Goal: Transaction & Acquisition: Purchase product/service

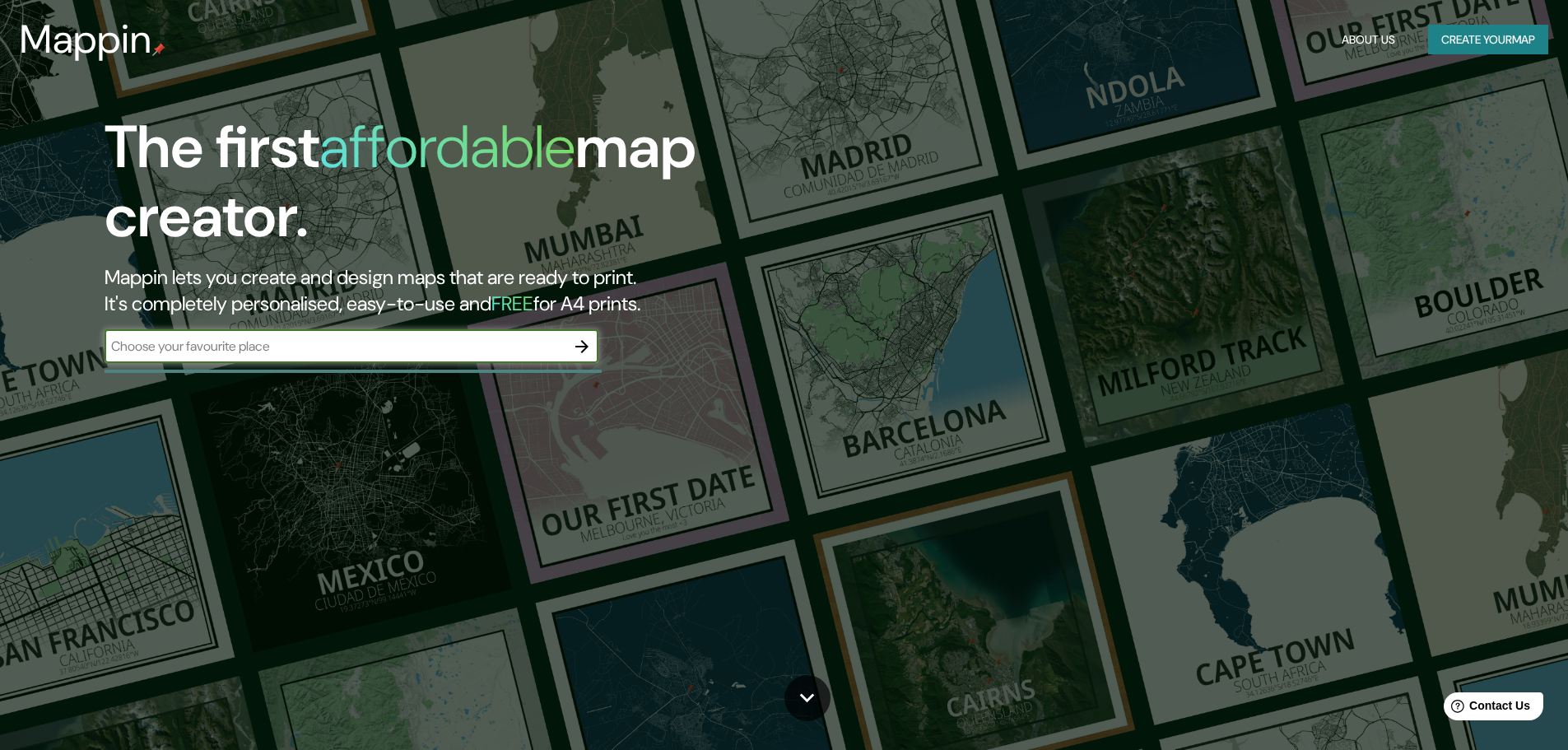
click at [351, 353] on input "text" at bounding box center [335, 346] width 461 height 19
type input "SAHUAYO"
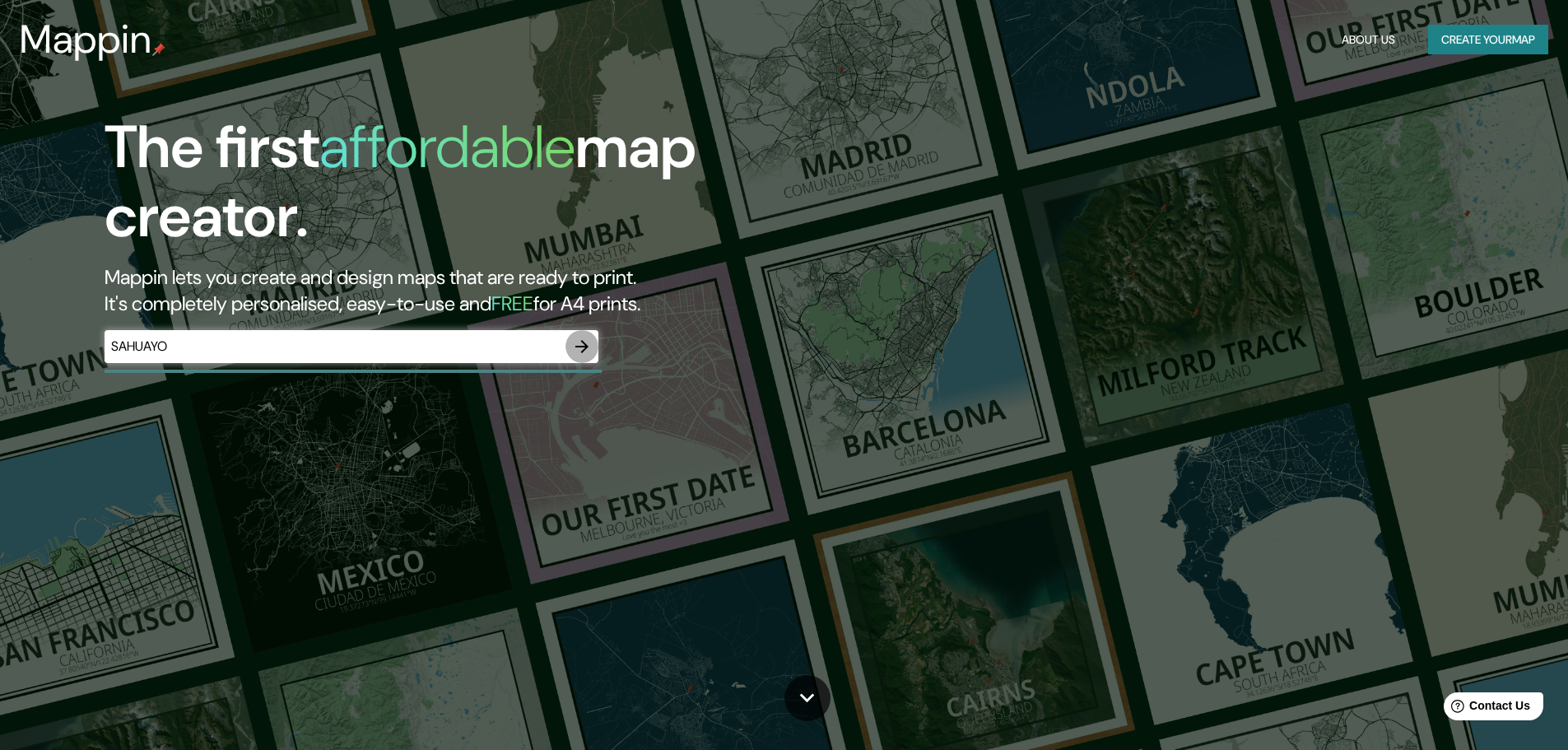
click at [580, 345] on icon "button" at bounding box center [582, 347] width 20 height 20
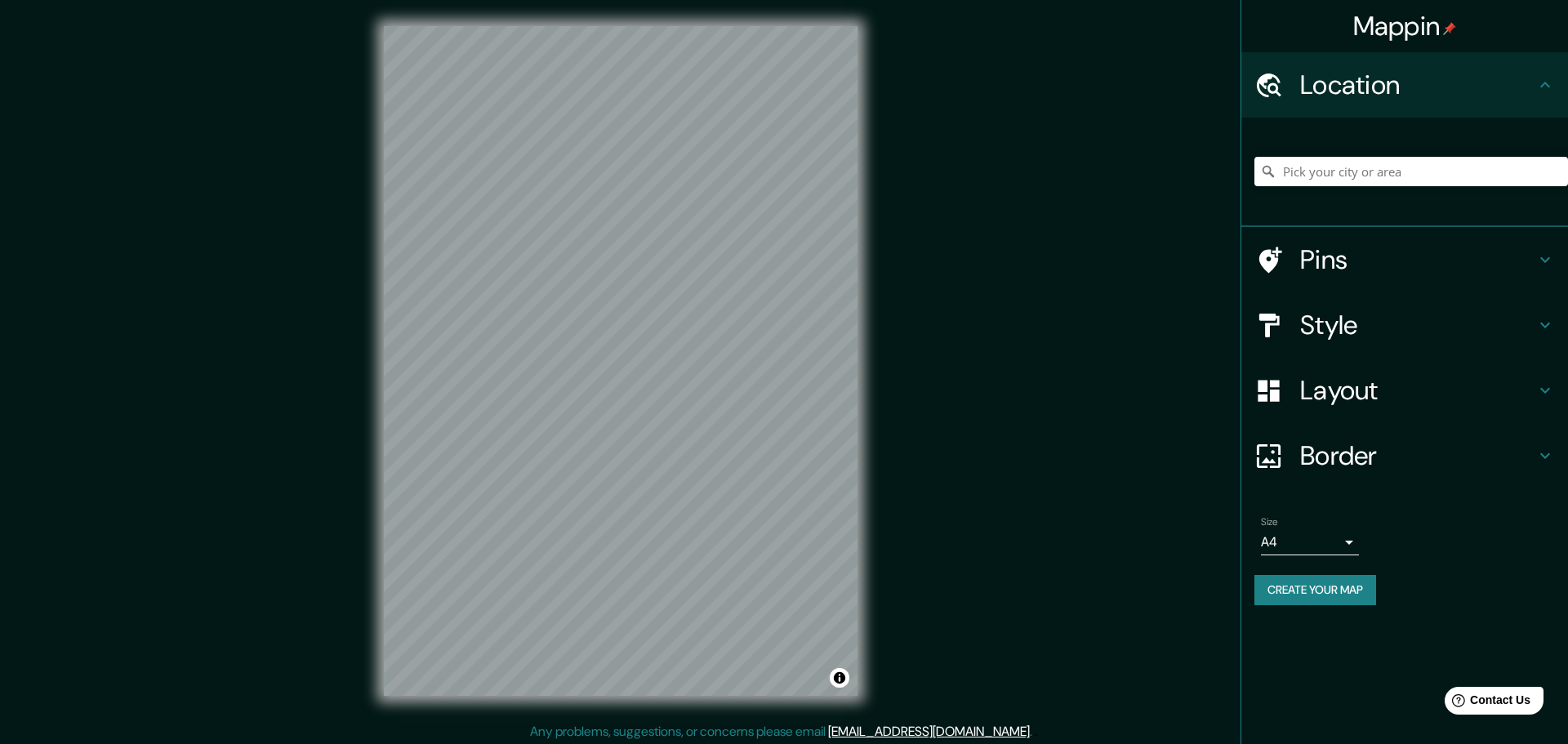
click at [1331, 544] on body "Mappin Location Pins Style Layout Border Choose a border. Hint : you can make l…" at bounding box center [784, 372] width 1568 height 744
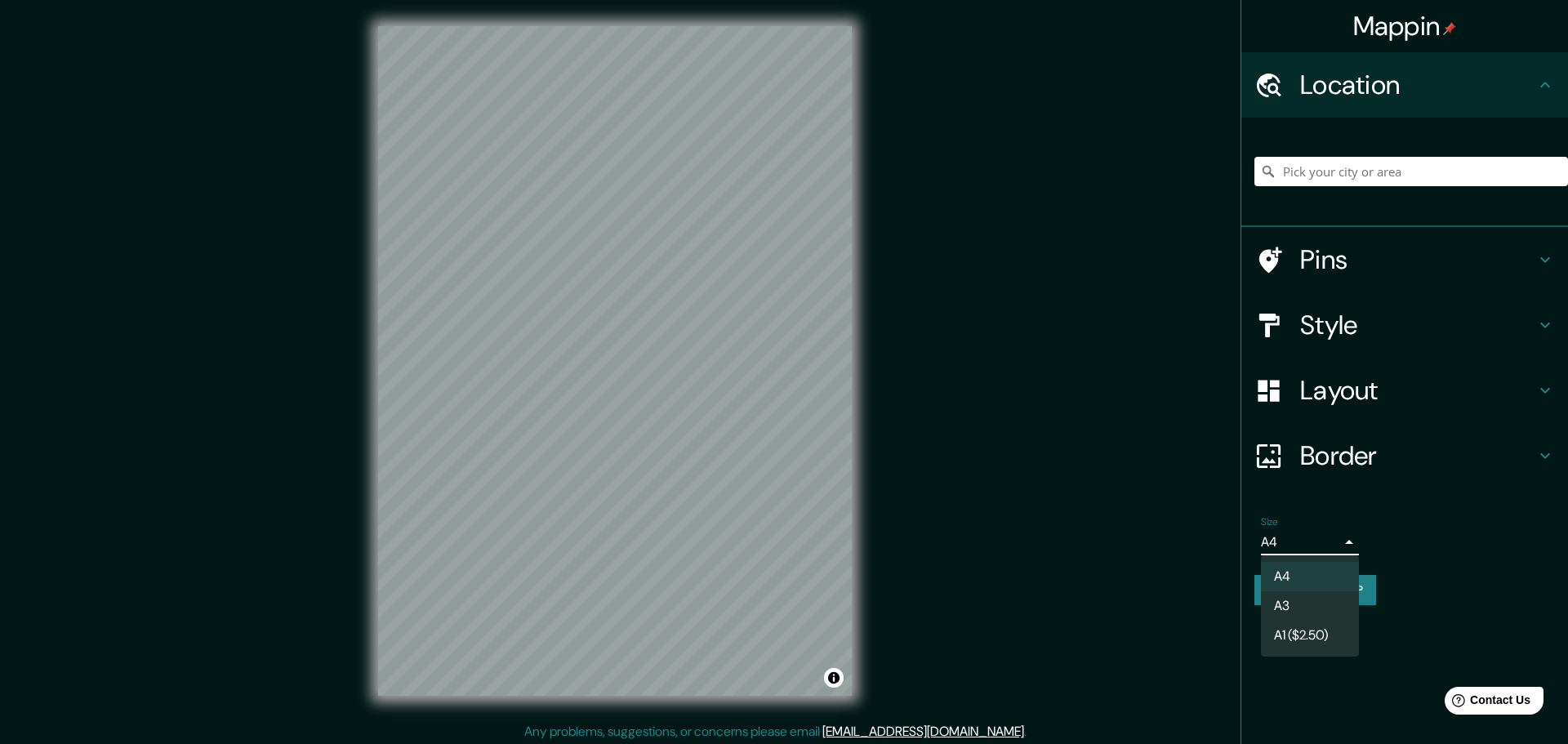
drag, startPoint x: 1317, startPoint y: 593, endPoint x: 1317, endPoint y: 603, distance: 10.0
click at [1317, 598] on li "A3" at bounding box center [1309, 606] width 98 height 29
click at [1328, 543] on body "Mappin Location Pins Style Layout Border Choose a border. Hint : you can make l…" at bounding box center [784, 372] width 1568 height 744
click at [1306, 580] on li "A4" at bounding box center [1309, 576] width 98 height 29
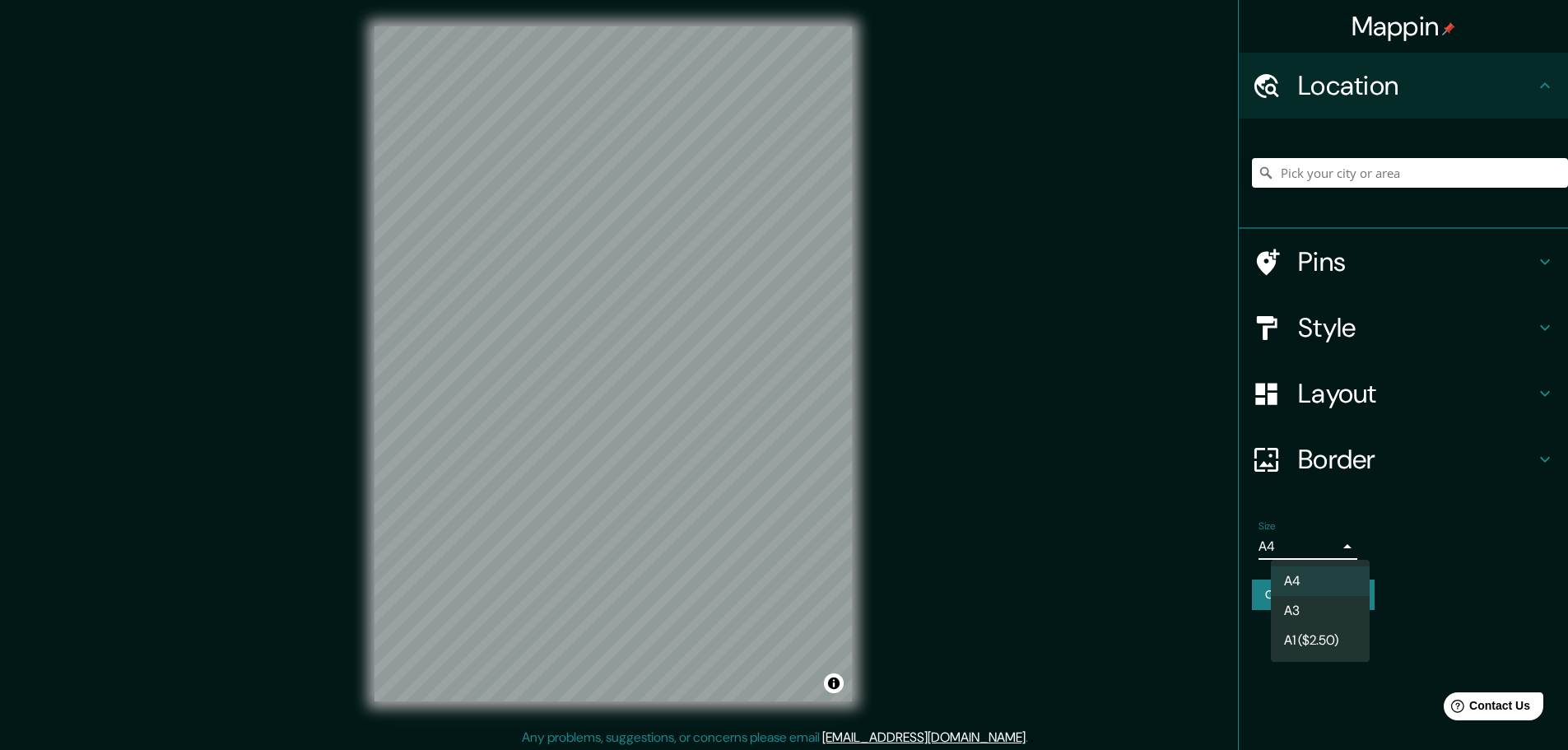
click at [1335, 558] on body "Mappin Location Pins Style Layout Border Choose a border. Hint : you can make l…" at bounding box center [784, 375] width 1568 height 750
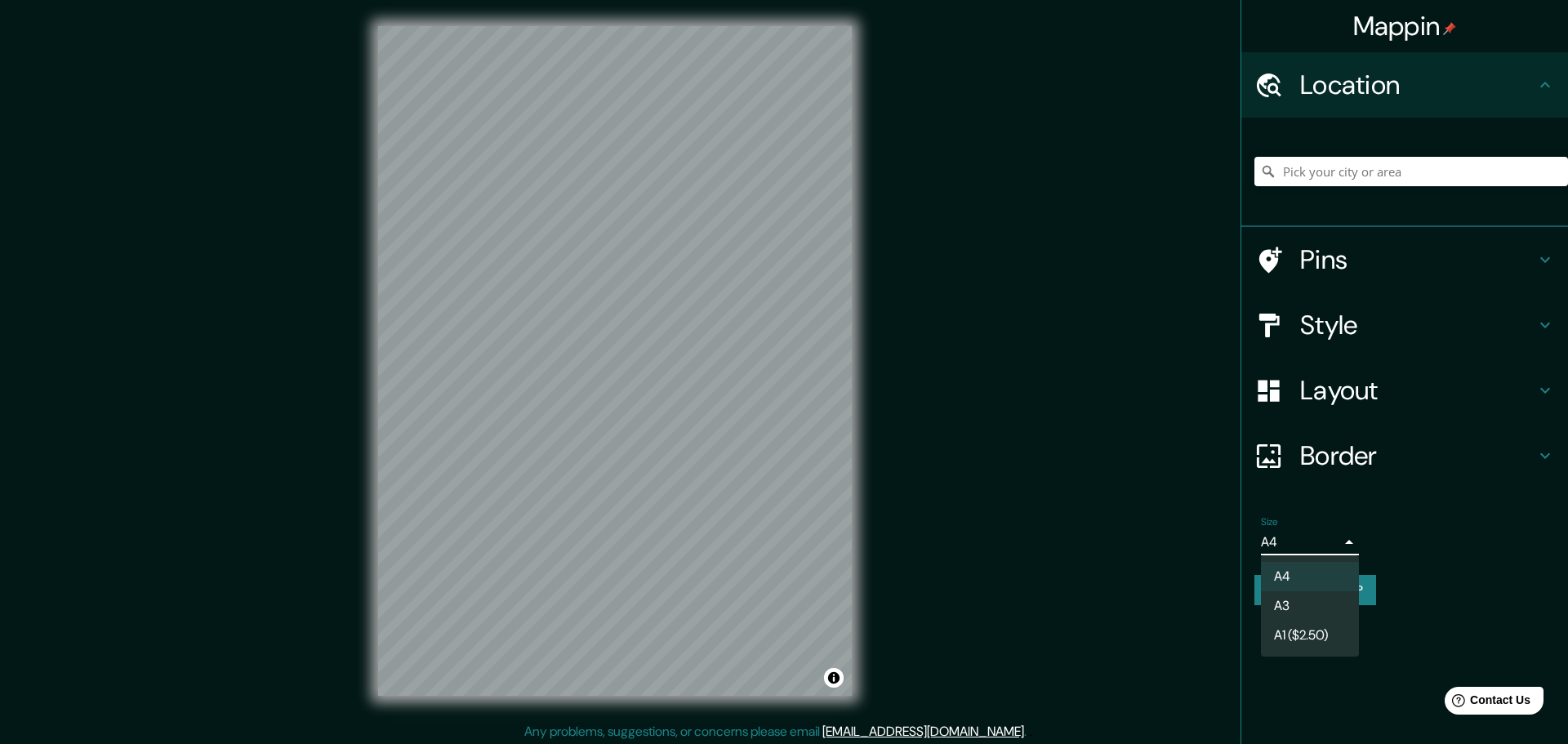
click at [1312, 600] on li "A3" at bounding box center [1309, 606] width 98 height 29
type input "a4"
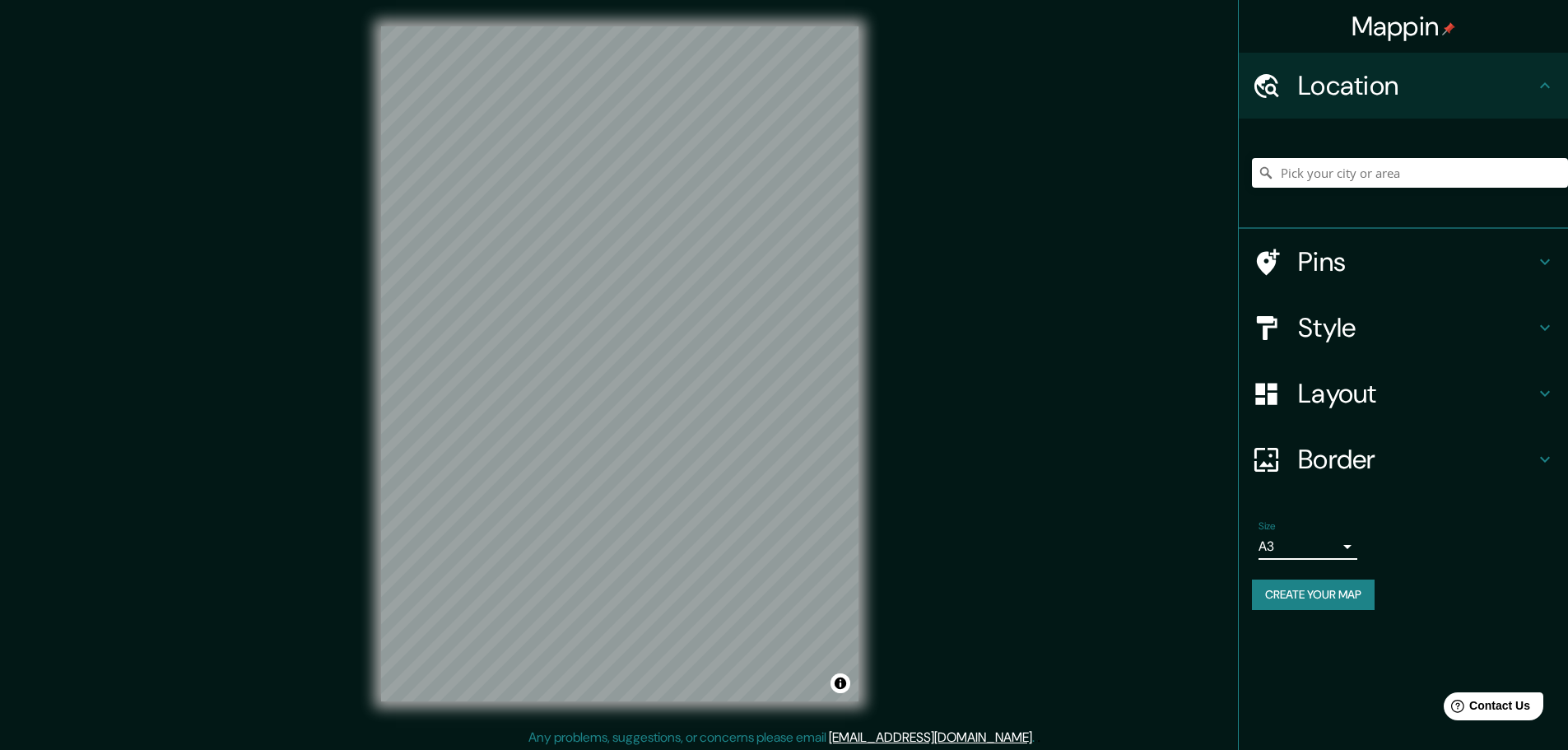
click at [1380, 461] on h4 "Border" at bounding box center [1417, 458] width 237 height 33
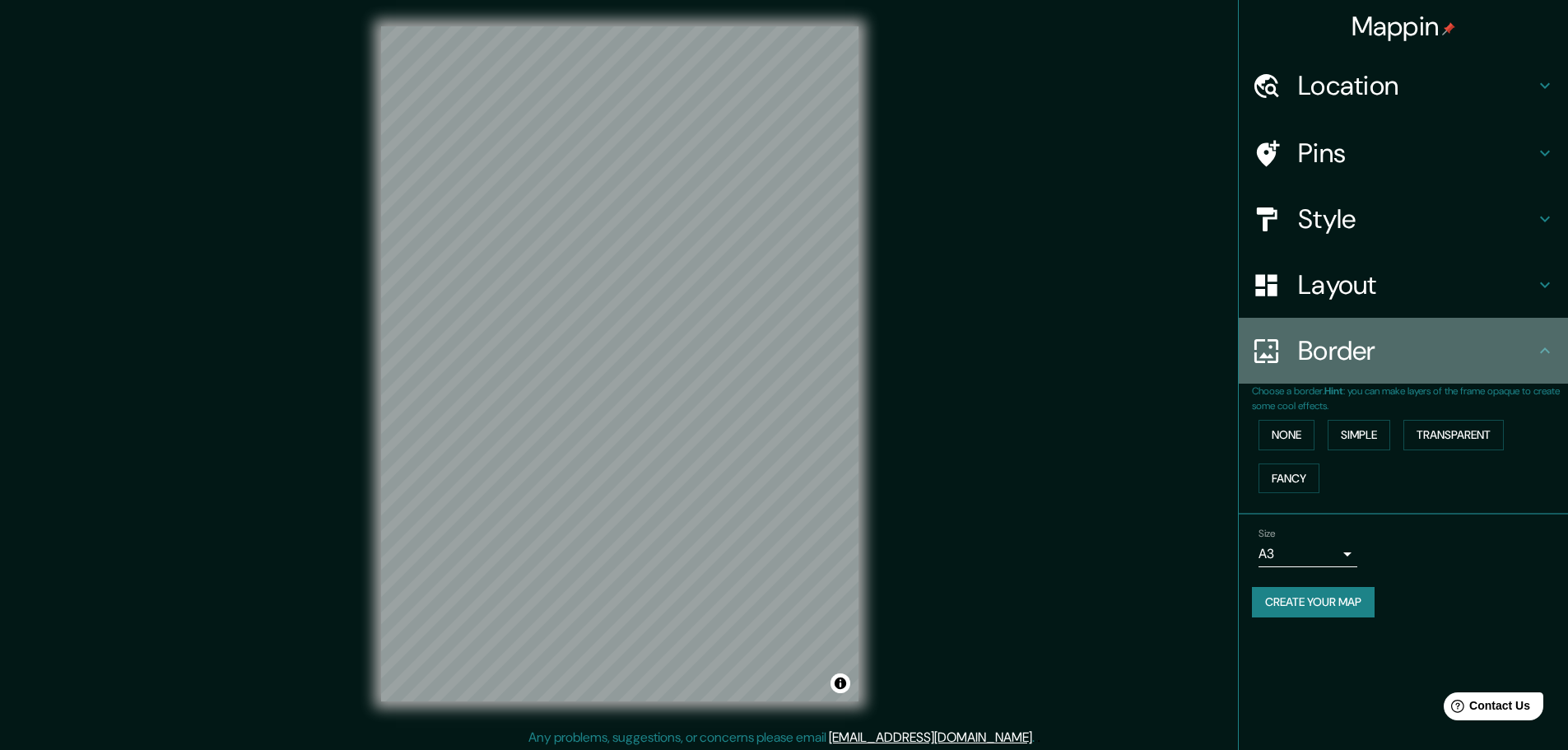
click at [1374, 348] on h4 "Border" at bounding box center [1417, 350] width 237 height 33
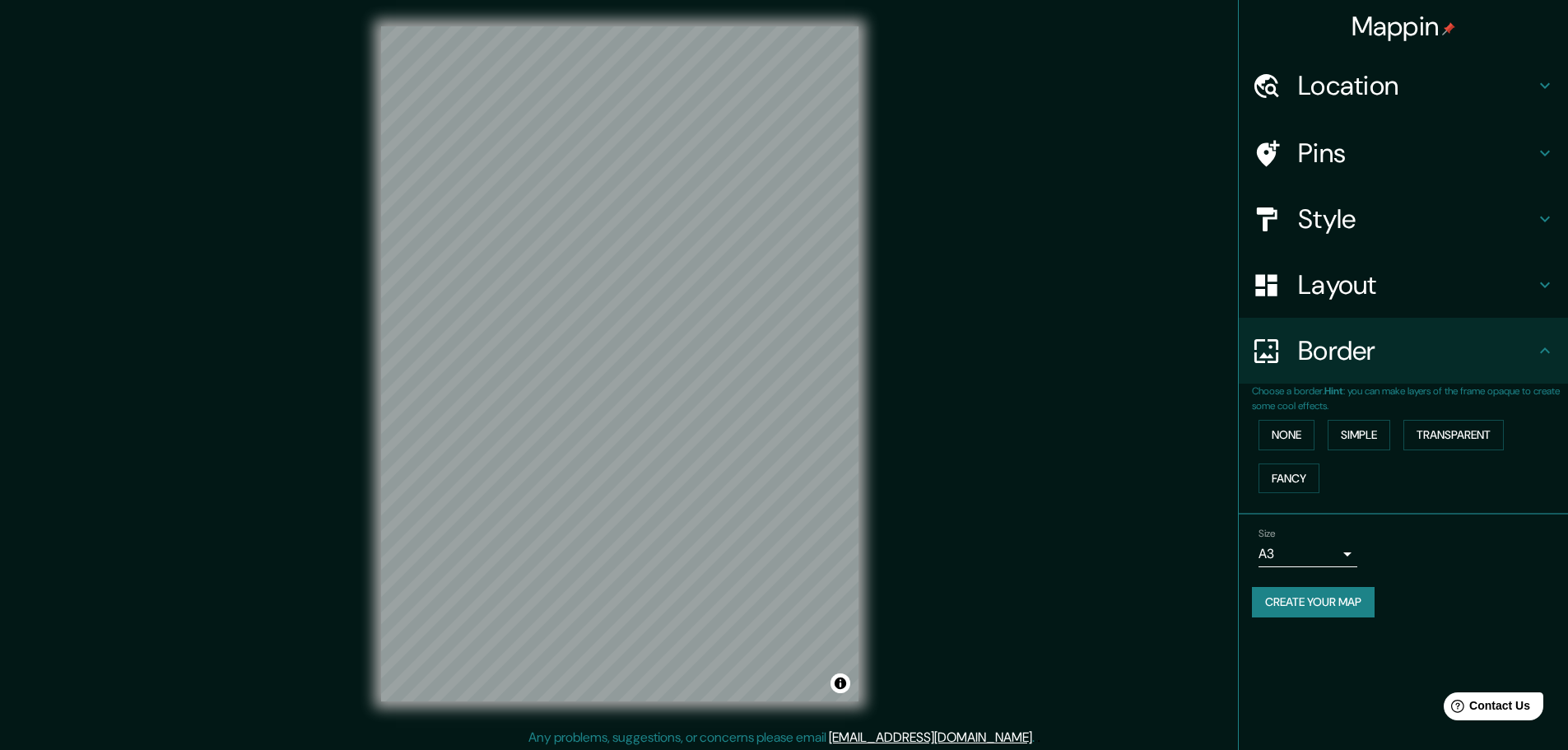
click at [1425, 570] on div "Size A3 a4" at bounding box center [1403, 546] width 303 height 52
click at [1542, 353] on icon at bounding box center [1545, 351] width 20 height 20
click at [1546, 347] on icon at bounding box center [1545, 351] width 20 height 20
click at [1552, 282] on icon at bounding box center [1545, 285] width 20 height 20
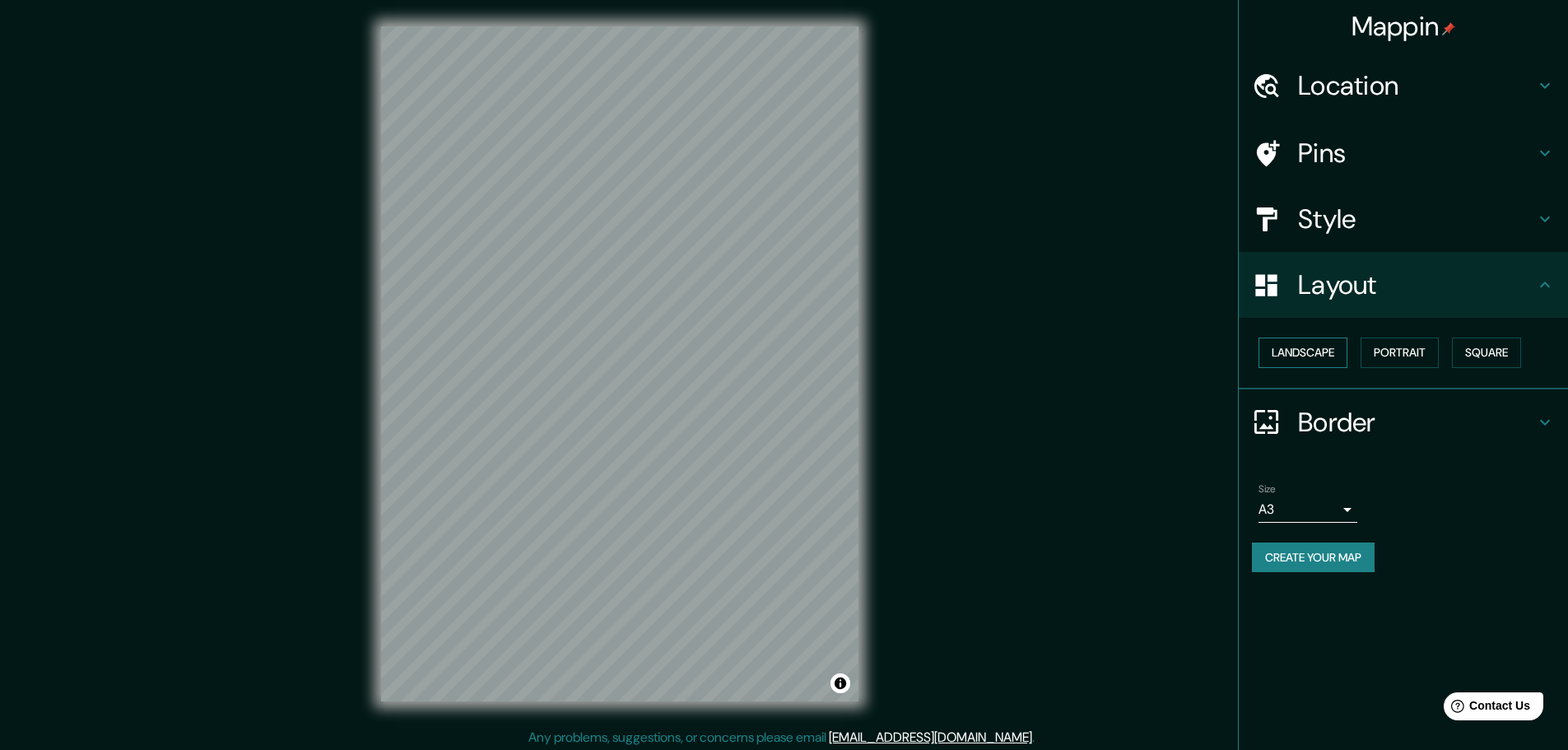
click at [1320, 359] on button "Landscape" at bounding box center [1303, 353] width 89 height 31
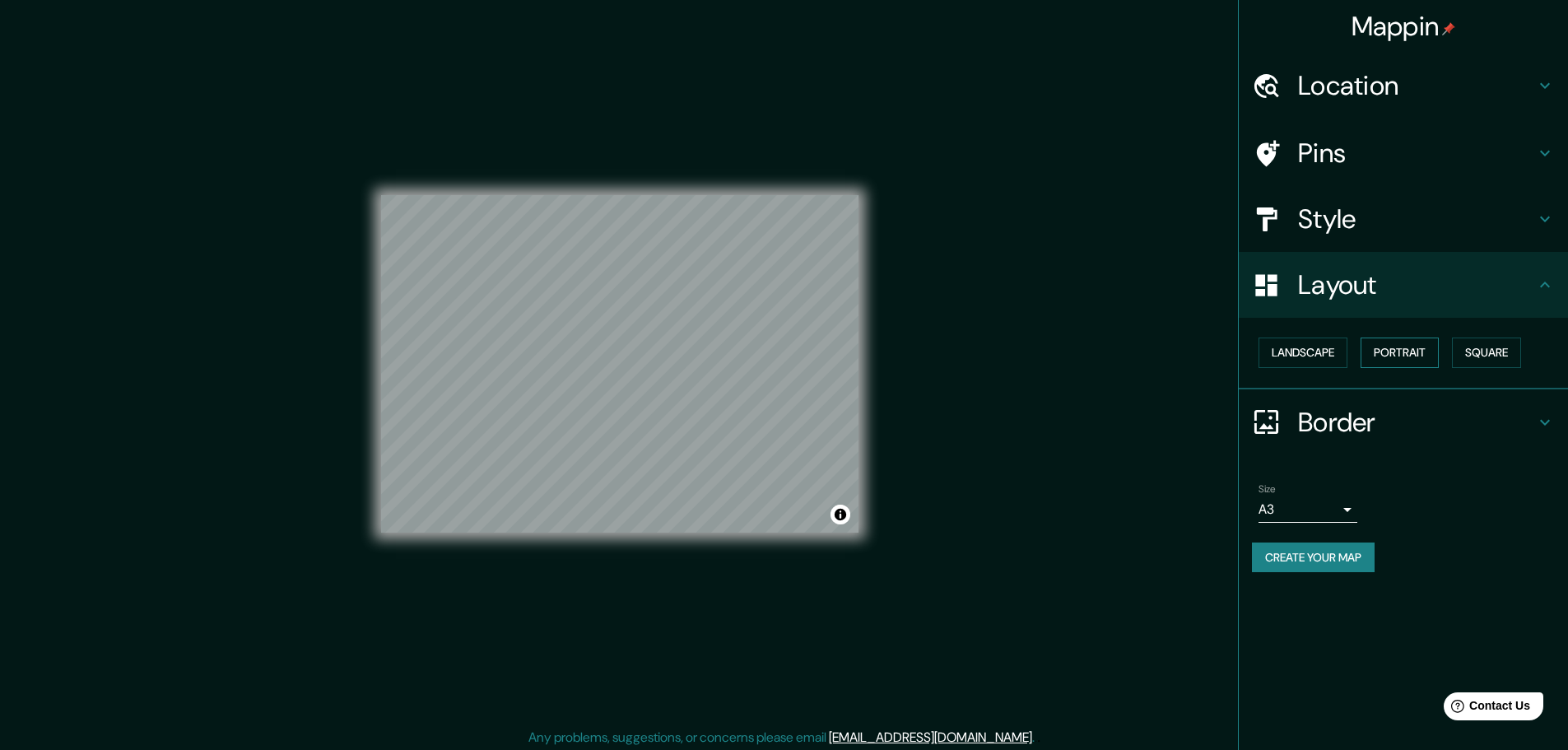
click at [1396, 350] on button "Portrait" at bounding box center [1399, 353] width 78 height 31
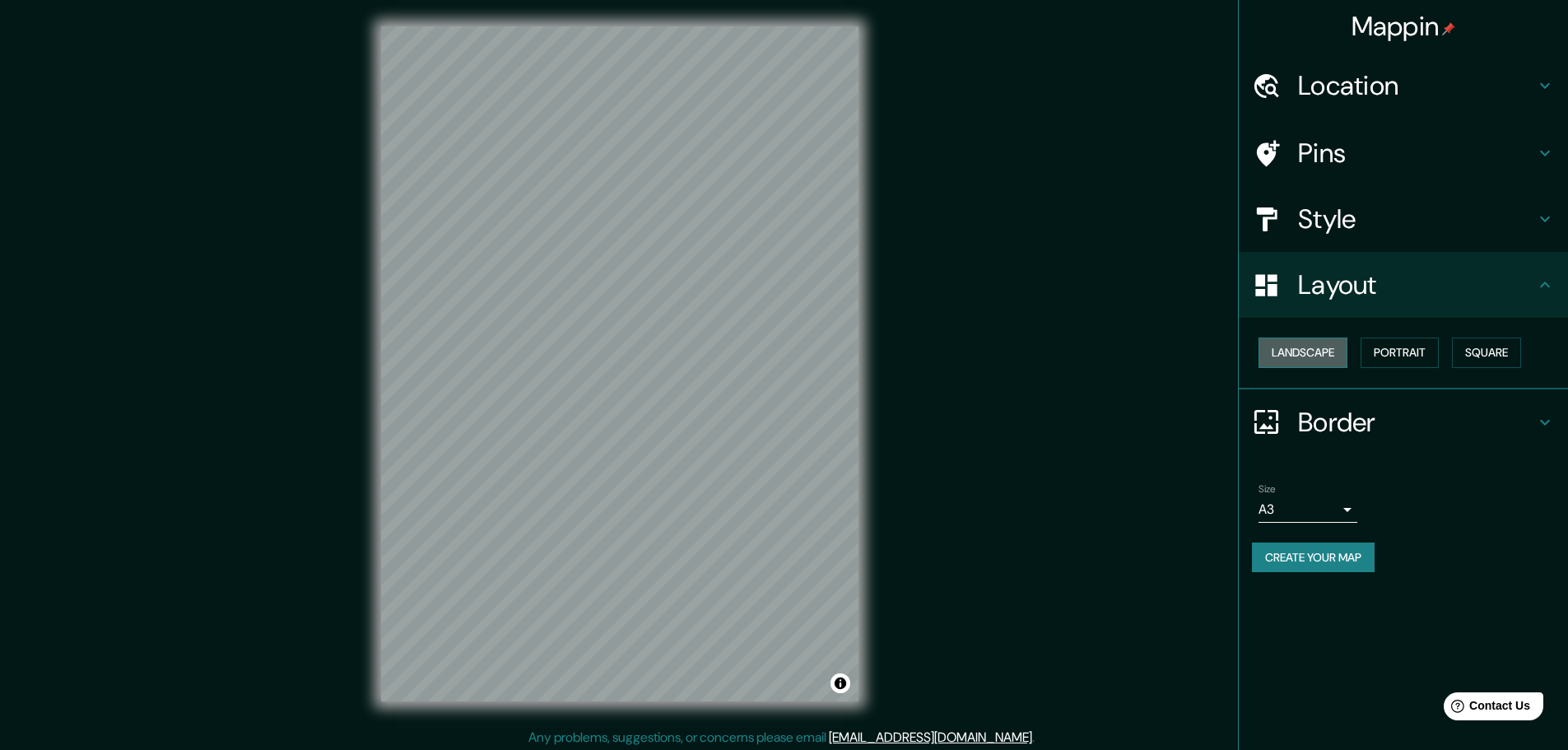
click at [1322, 359] on button "Landscape" at bounding box center [1303, 353] width 89 height 31
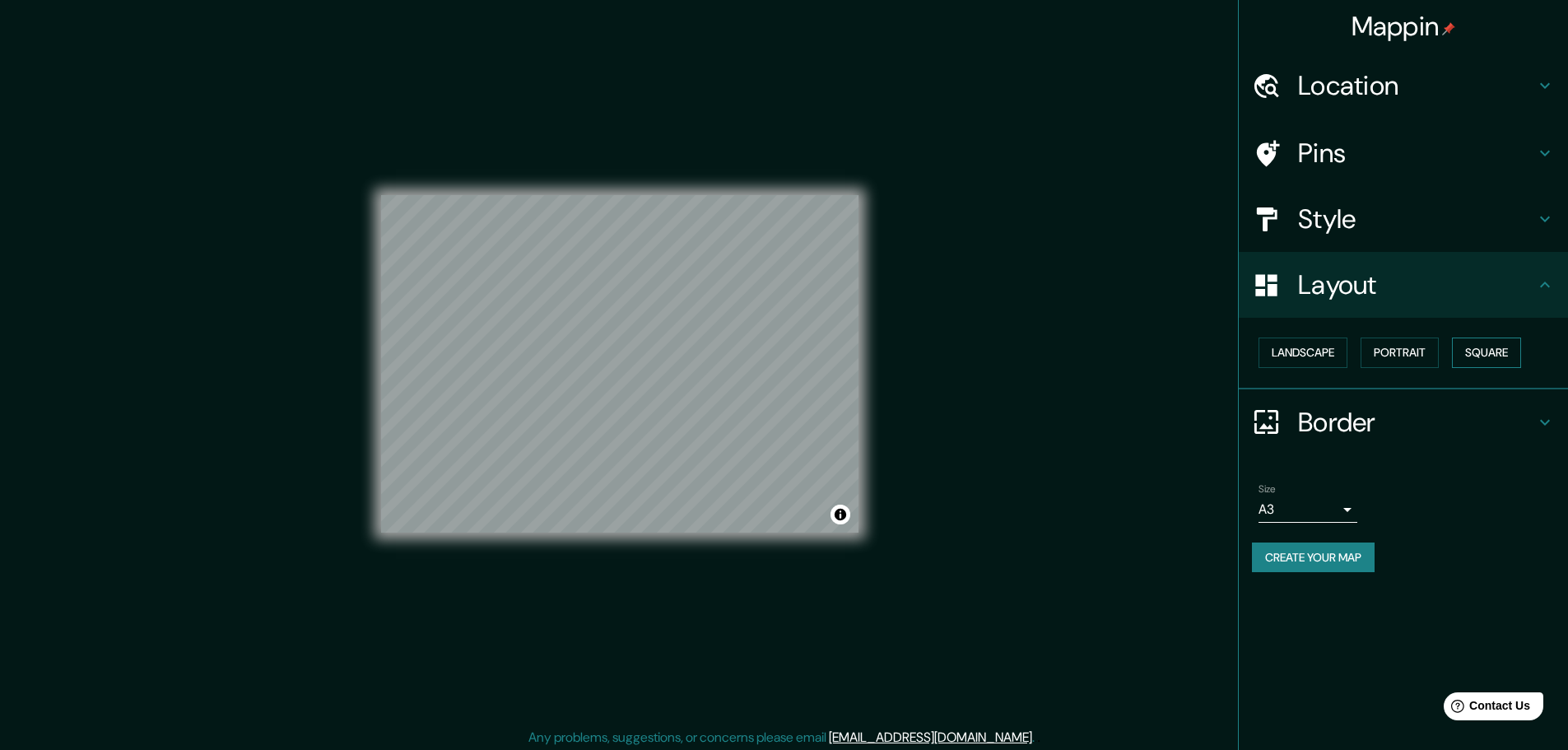
click at [1507, 356] on button "Square" at bounding box center [1487, 353] width 69 height 31
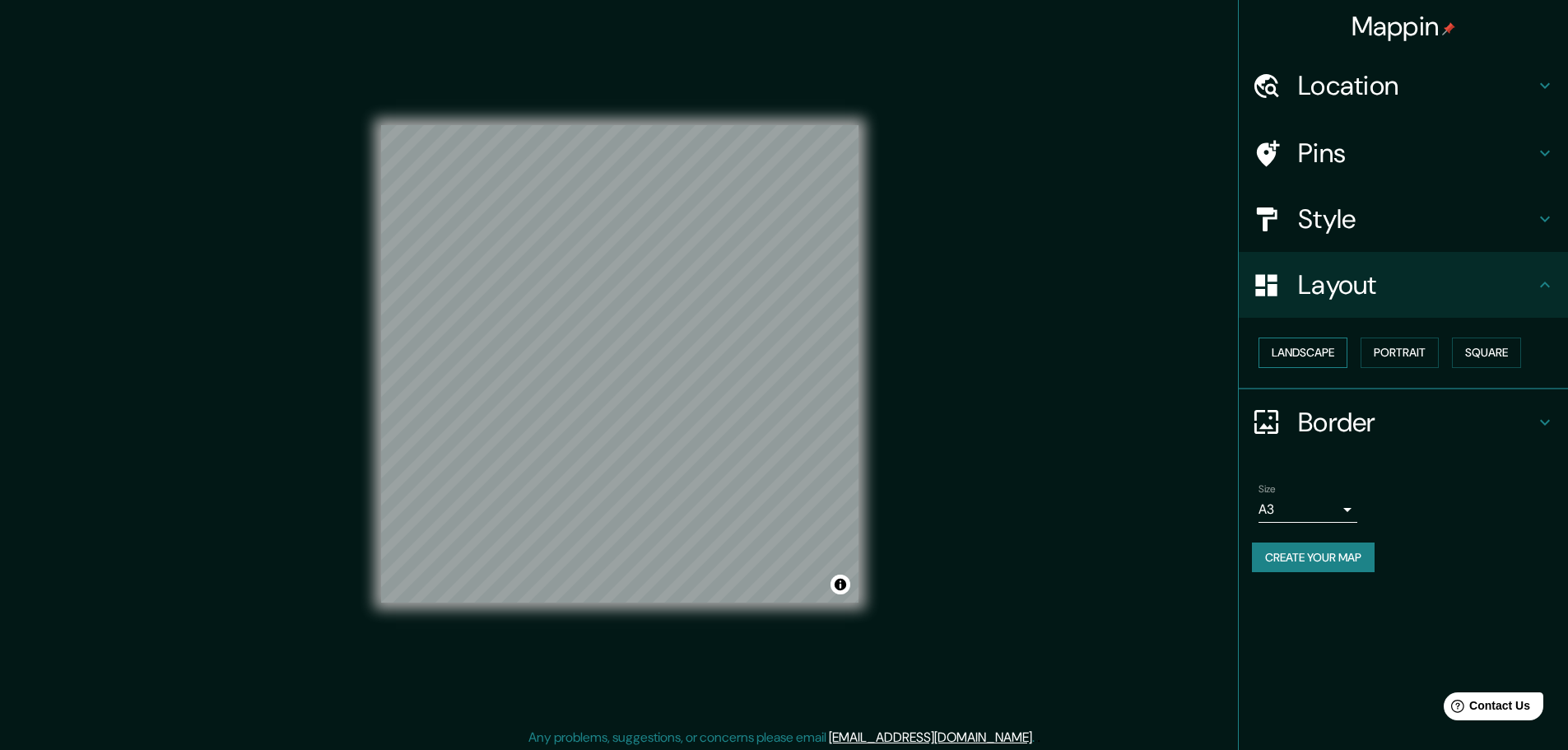
click at [1320, 356] on button "Landscape" at bounding box center [1303, 353] width 89 height 31
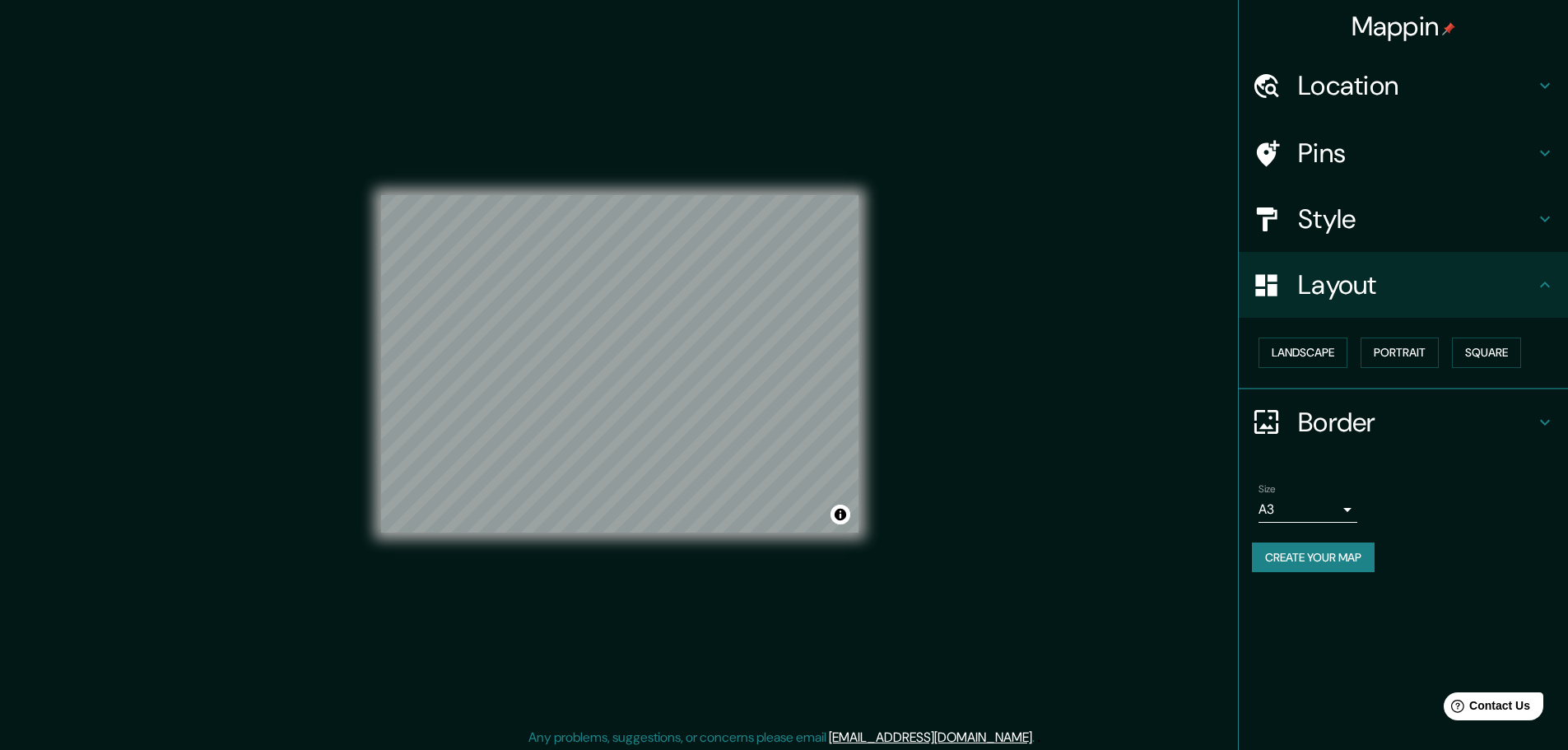
click at [1546, 81] on icon at bounding box center [1545, 86] width 20 height 20
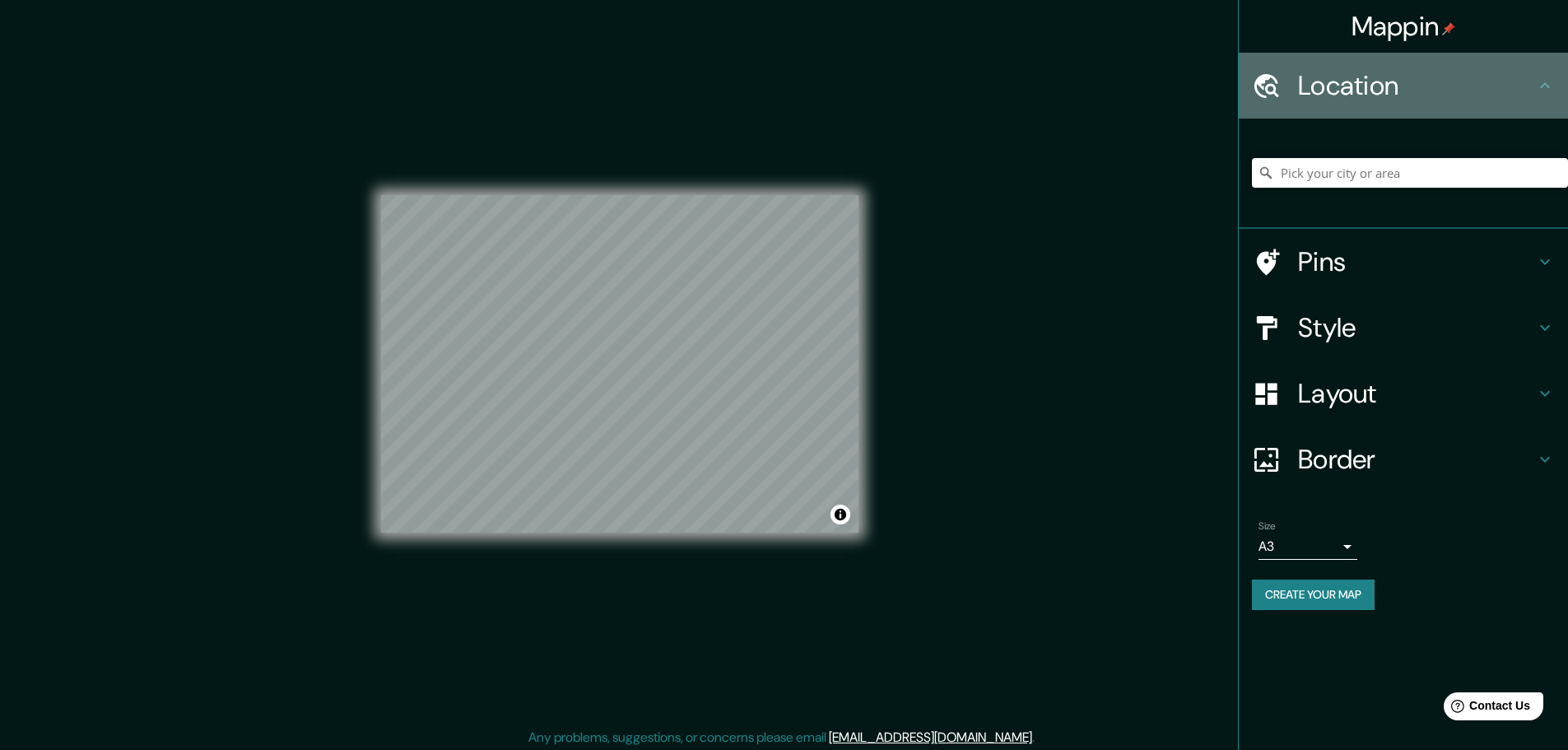
click at [1546, 81] on icon at bounding box center [1545, 86] width 20 height 20
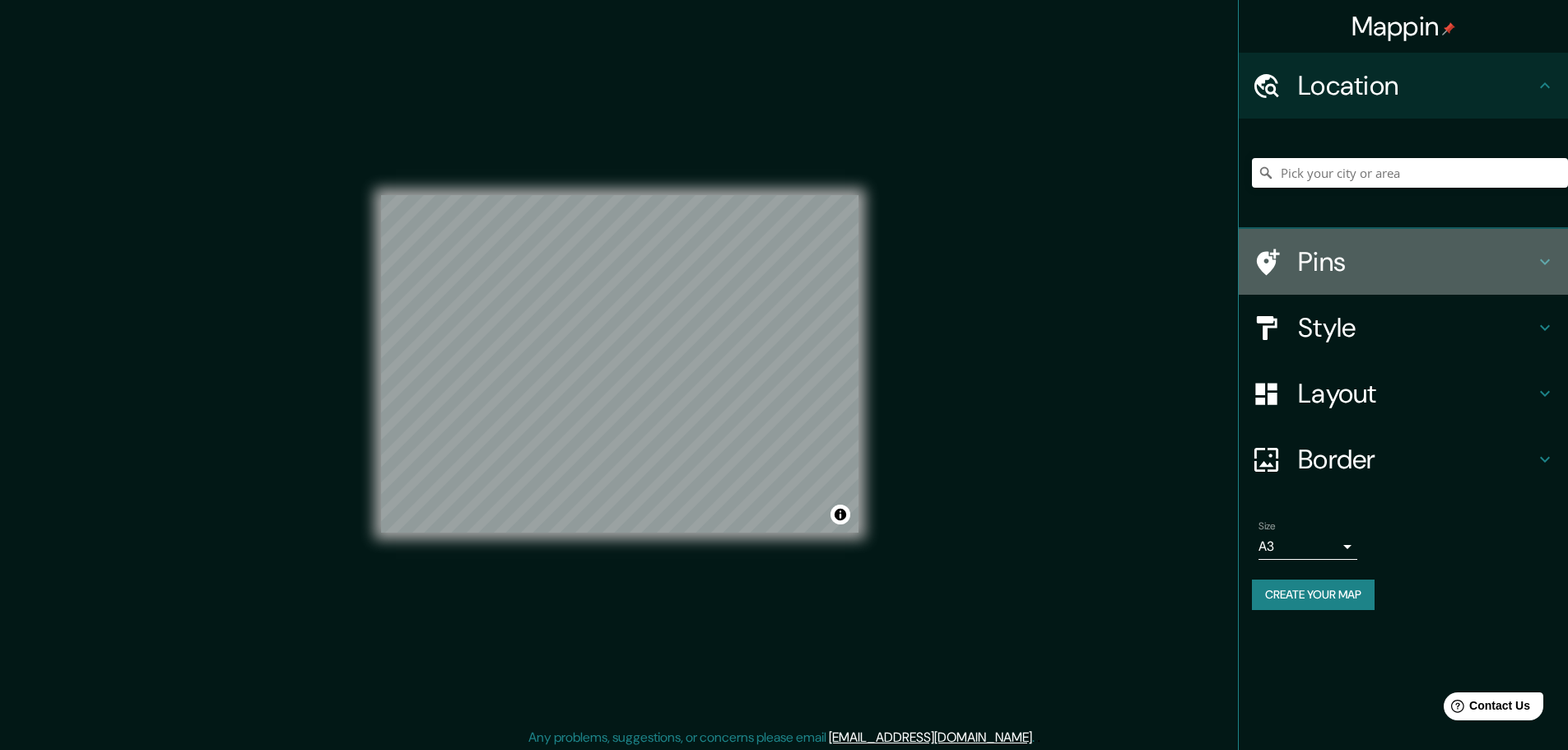
click at [1537, 259] on icon at bounding box center [1545, 262] width 20 height 20
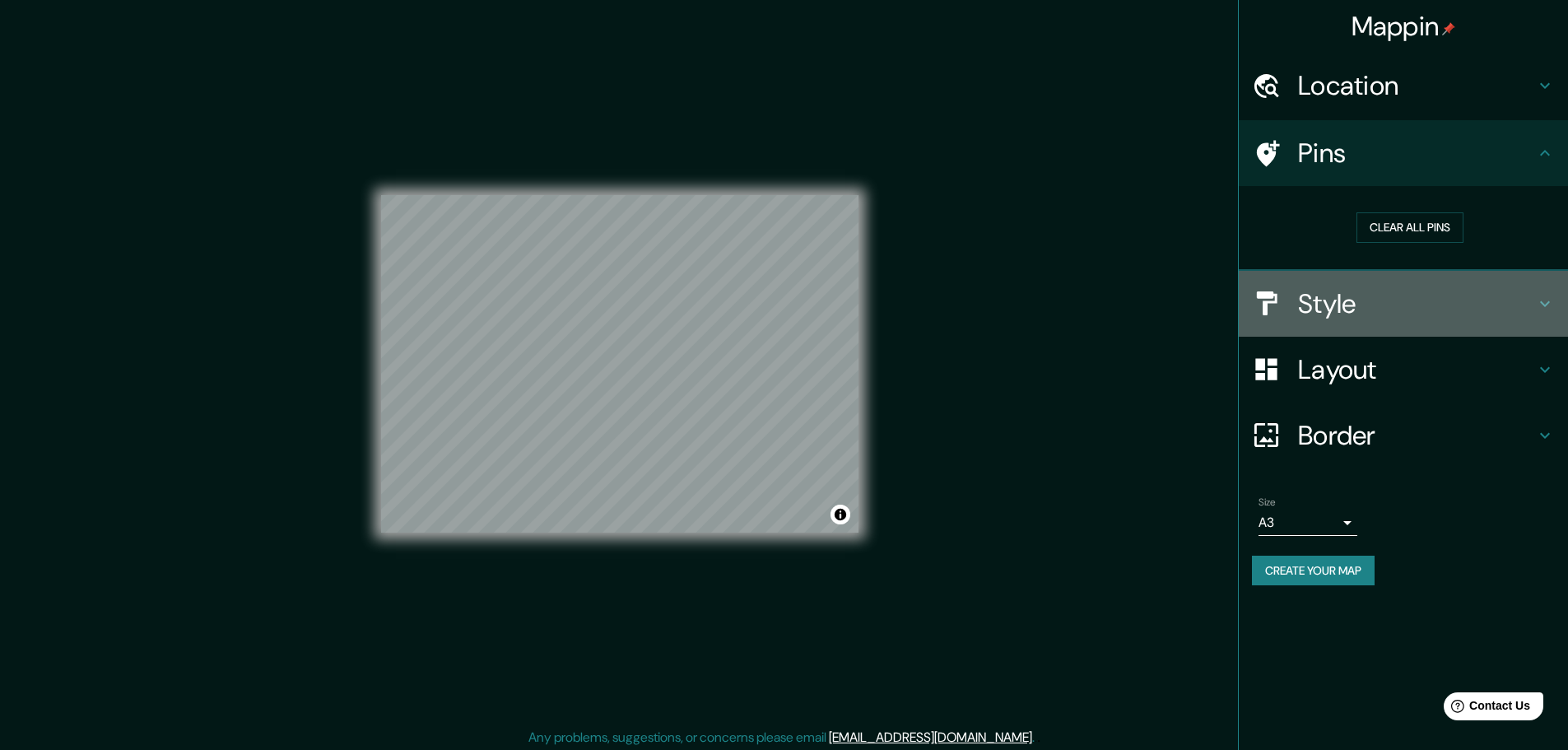
click at [1540, 303] on icon at bounding box center [1545, 303] width 20 height 20
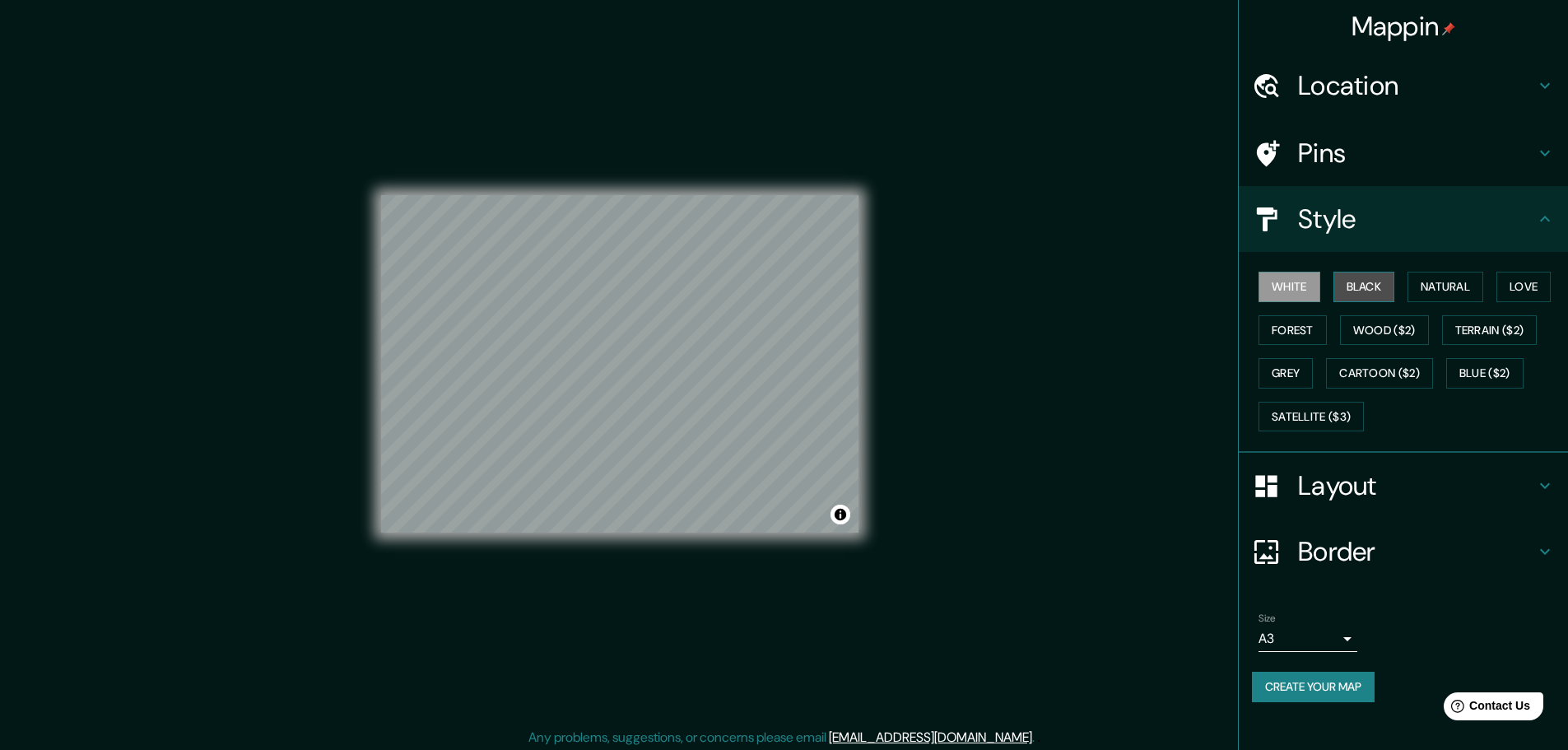
click at [1375, 284] on button "Black" at bounding box center [1364, 287] width 61 height 31
click at [1491, 286] on div "White Black Natural Love Forest Wood ($2) Terrain ($2) Grey Cartoon ($2) Blue (…" at bounding box center [1410, 351] width 316 height 173
click at [1471, 285] on button "Natural" at bounding box center [1445, 287] width 76 height 31
click at [1532, 285] on button "Love" at bounding box center [1524, 287] width 54 height 31
click at [1308, 336] on button "Forest" at bounding box center [1292, 330] width 68 height 31
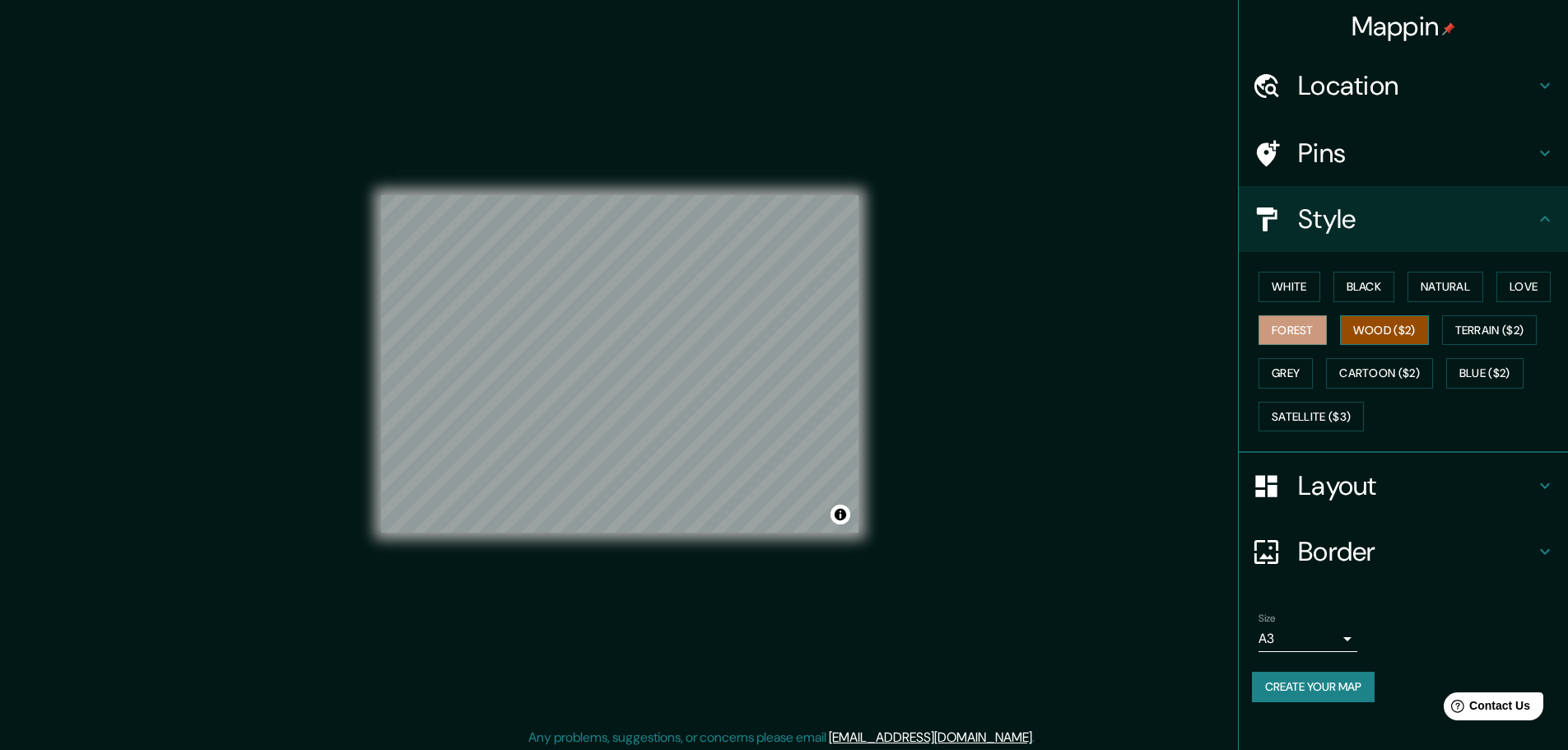
click at [1375, 336] on button "Wood ($2)" at bounding box center [1384, 330] width 89 height 31
click at [1306, 373] on button "Grey" at bounding box center [1285, 373] width 54 height 31
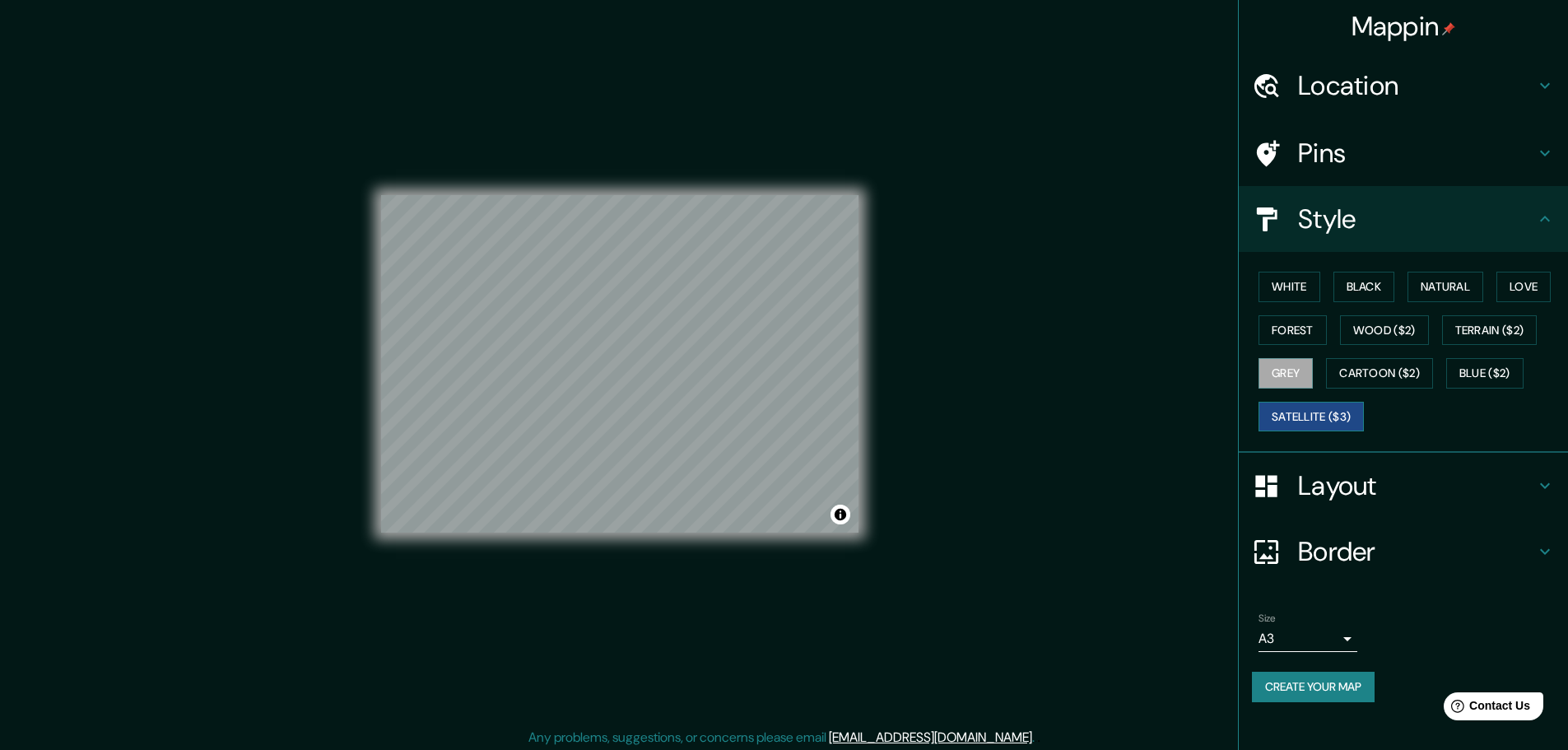
click at [1315, 414] on button "Satellite ($3)" at bounding box center [1311, 417] width 106 height 31
click at [1295, 378] on button "Grey" at bounding box center [1285, 373] width 54 height 31
click at [1301, 293] on button "White" at bounding box center [1289, 287] width 61 height 31
click at [1352, 291] on button "Black" at bounding box center [1364, 287] width 61 height 31
click at [1443, 288] on button "Natural" at bounding box center [1445, 287] width 76 height 31
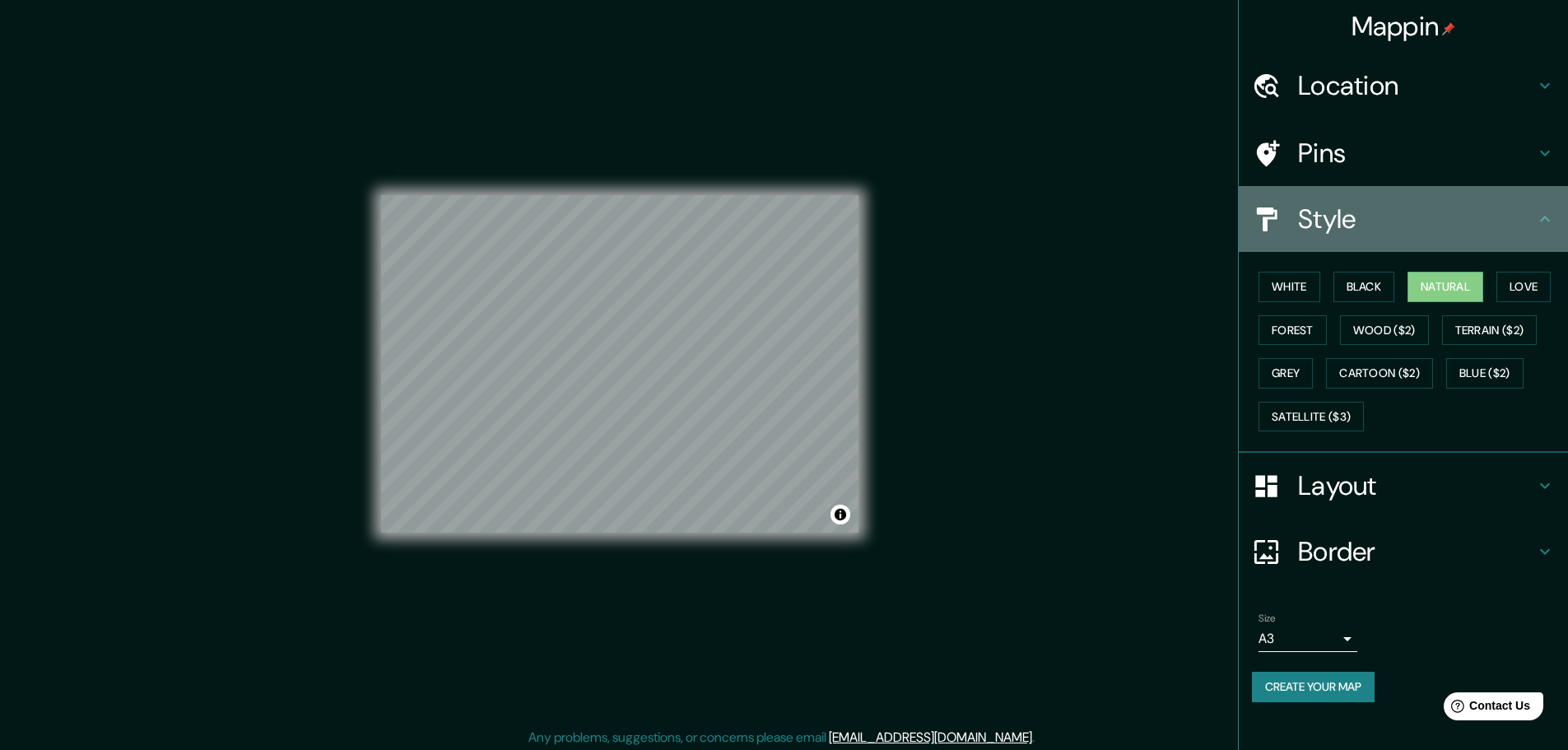
click at [1540, 215] on icon at bounding box center [1545, 219] width 20 height 20
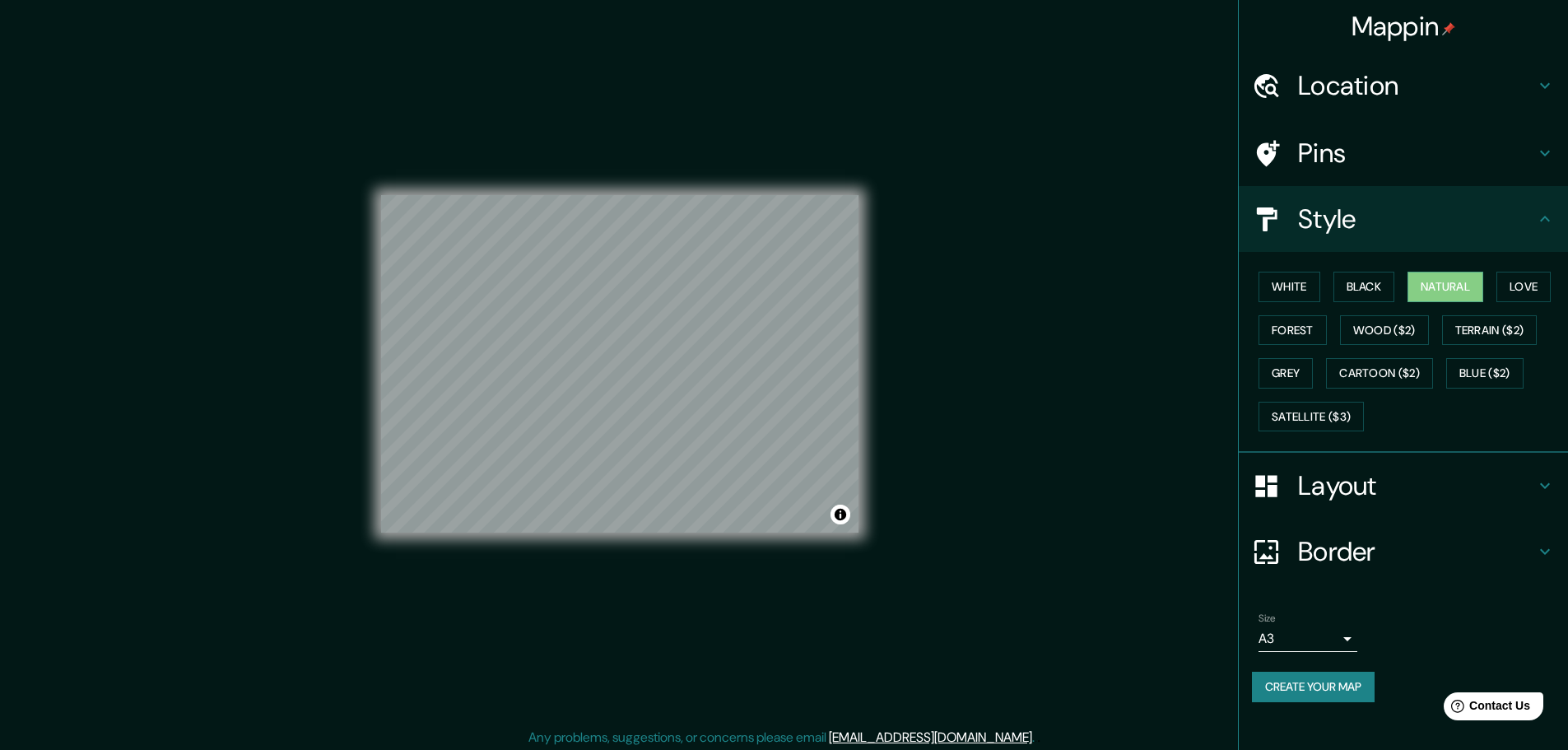
click at [1425, 549] on h4 "Border" at bounding box center [1417, 551] width 237 height 33
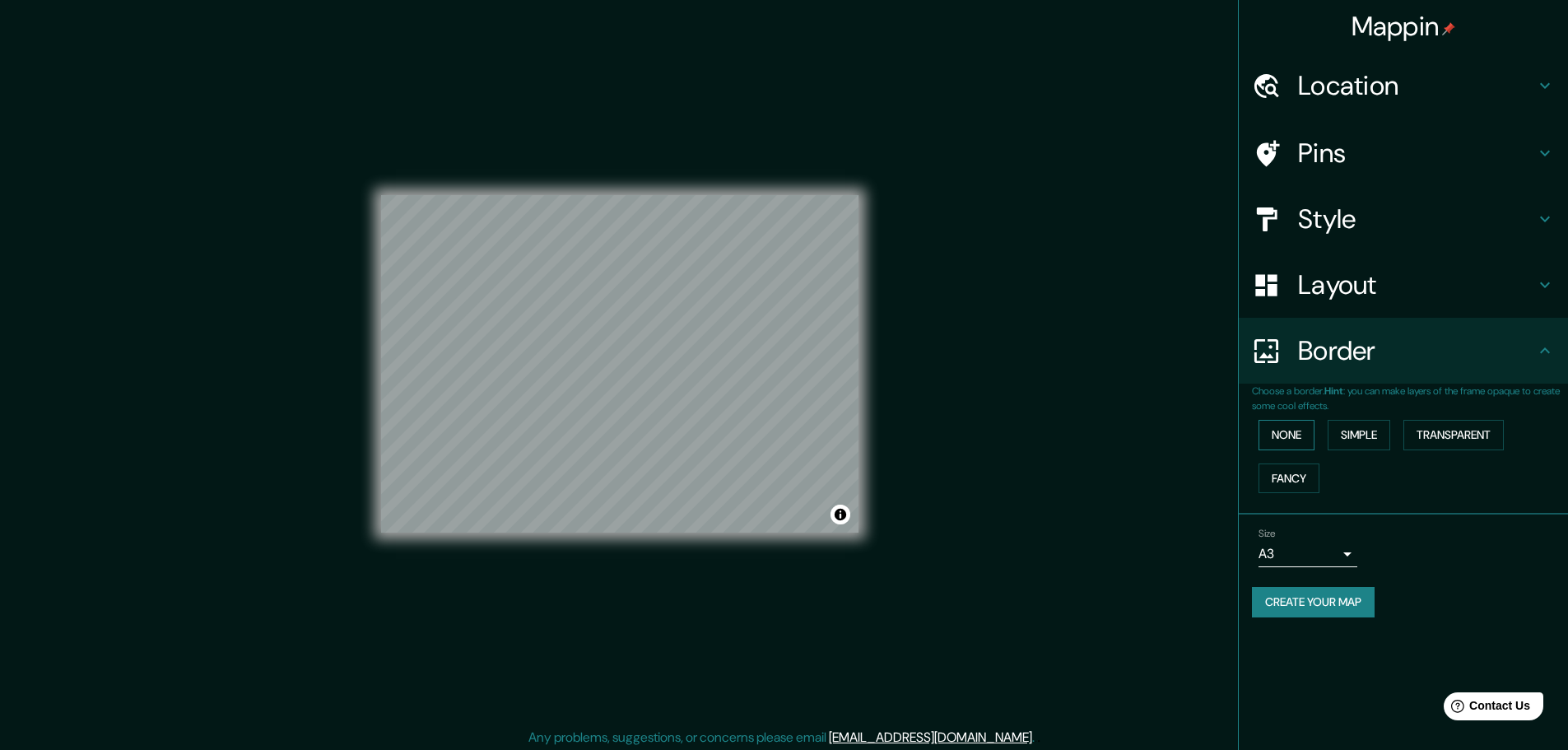
click at [1283, 435] on button "None" at bounding box center [1286, 435] width 56 height 31
click at [1347, 433] on button "Simple" at bounding box center [1359, 435] width 62 height 31
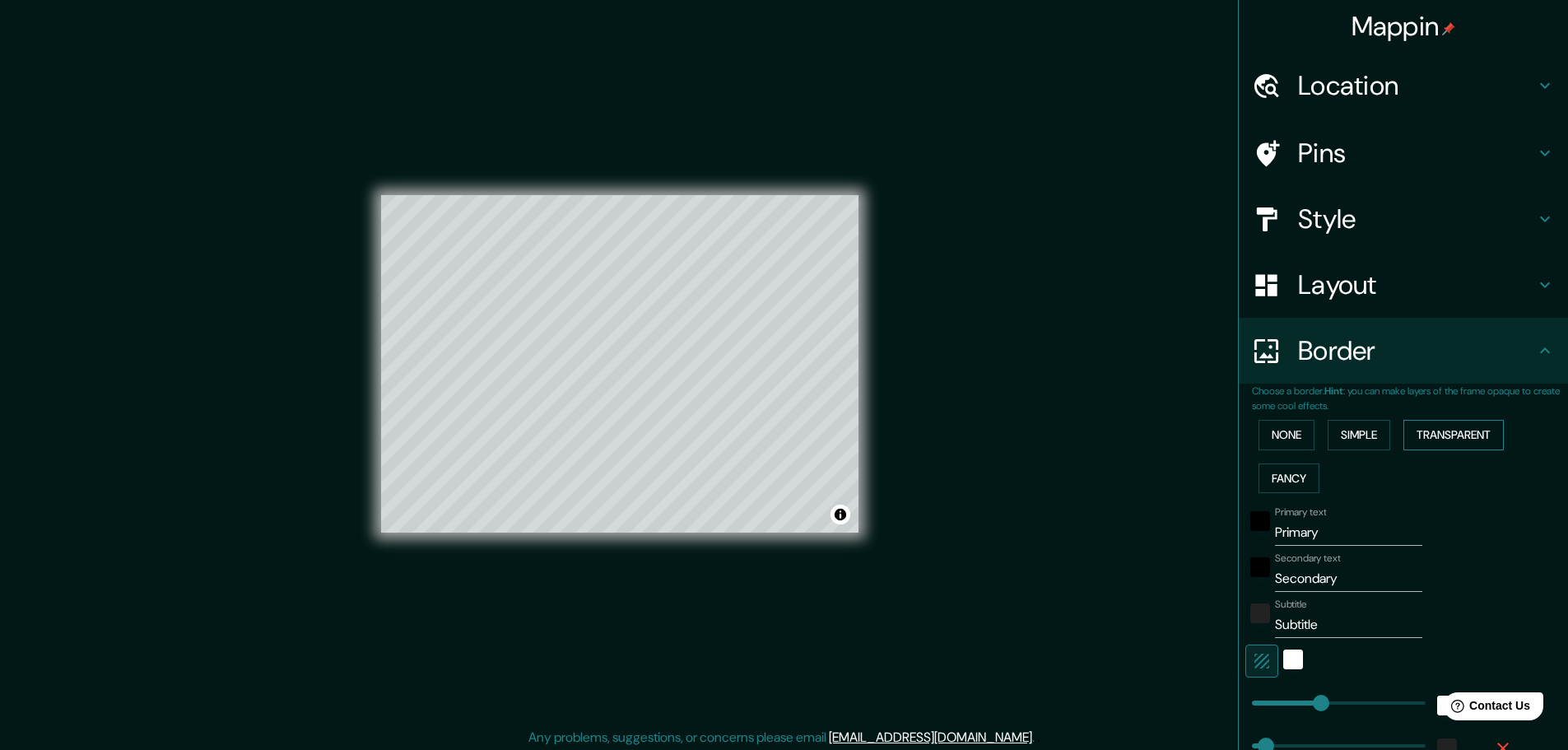
click at [1438, 441] on button "Transparent" at bounding box center [1453, 435] width 101 height 31
click at [1277, 481] on button "Fancy" at bounding box center [1289, 478] width 61 height 31
click at [1361, 437] on button "Simple" at bounding box center [1359, 435] width 62 height 31
click at [1321, 537] on input "Primary" at bounding box center [1349, 533] width 147 height 27
click at [1410, 487] on div "None Simple Transparent Fancy" at bounding box center [1410, 456] width 316 height 86
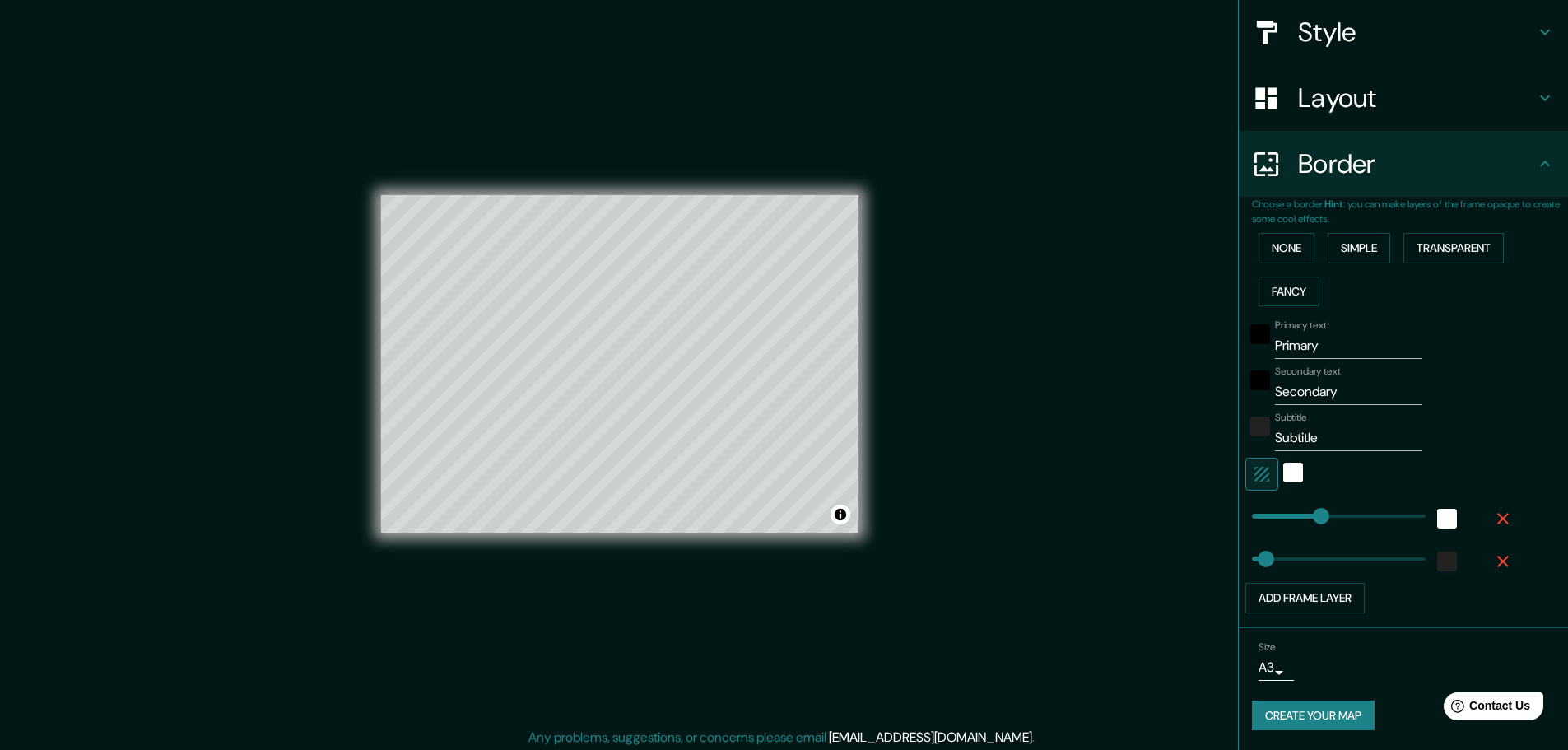
scroll to position [4, 0]
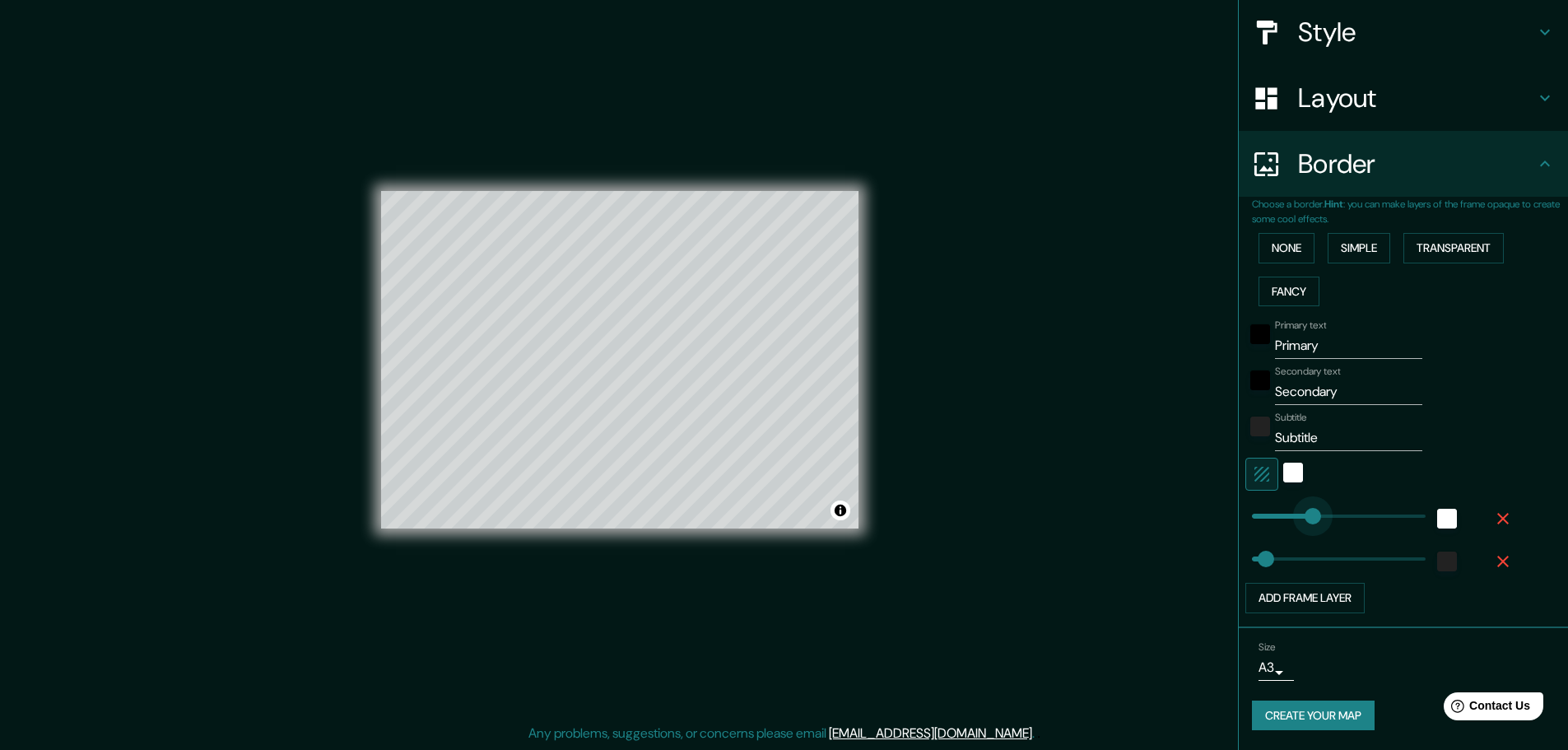
type input "179"
drag, startPoint x: 1303, startPoint y: 517, endPoint x: 1293, endPoint y: 526, distance: 13.5
type input "46"
type input "413"
drag, startPoint x: 1287, startPoint y: 518, endPoint x: 1369, endPoint y: 516, distance: 82.0
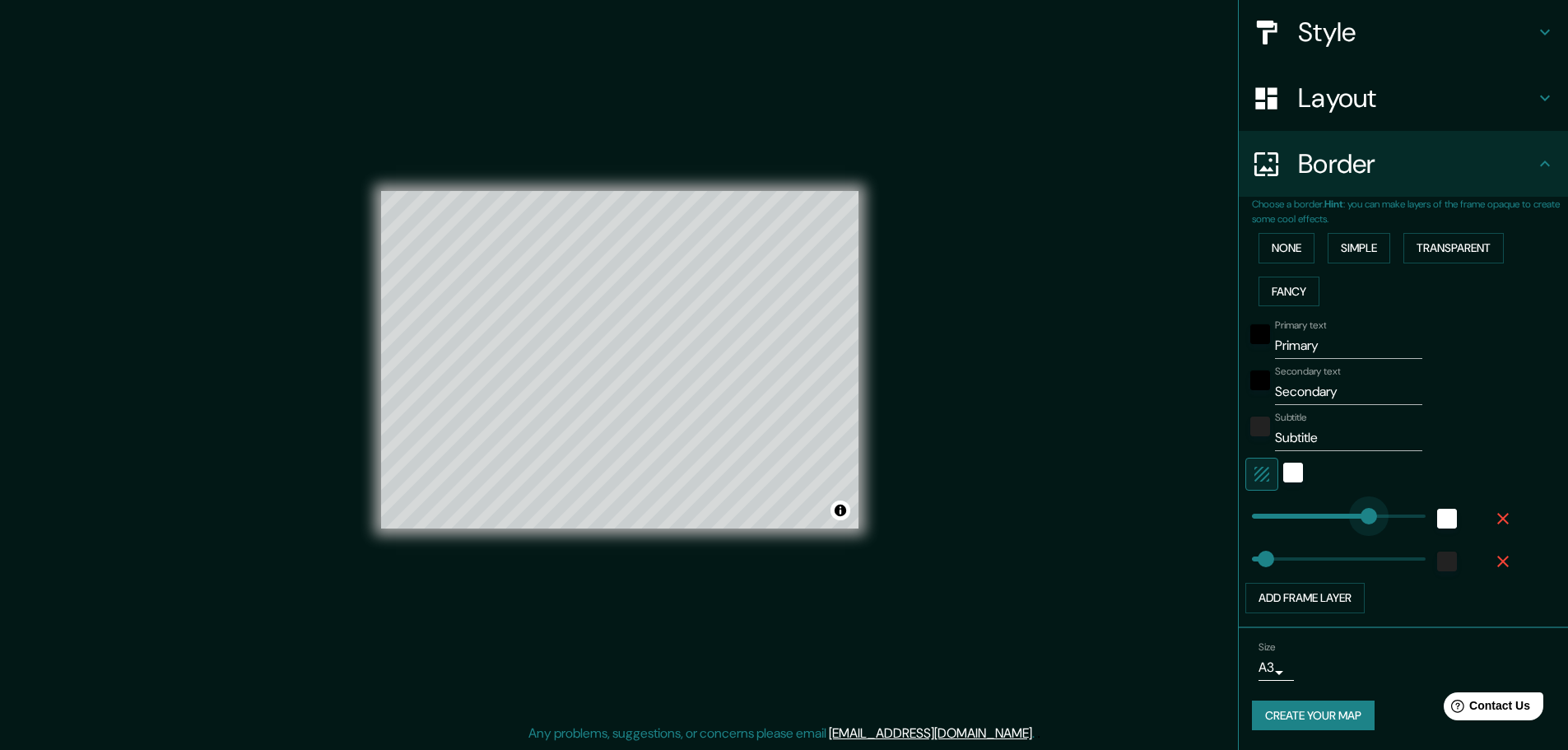
type input "46"
type input "50"
drag, startPoint x: 1370, startPoint y: 518, endPoint x: 1254, endPoint y: 519, distance: 116.0
type input "46"
type input "80"
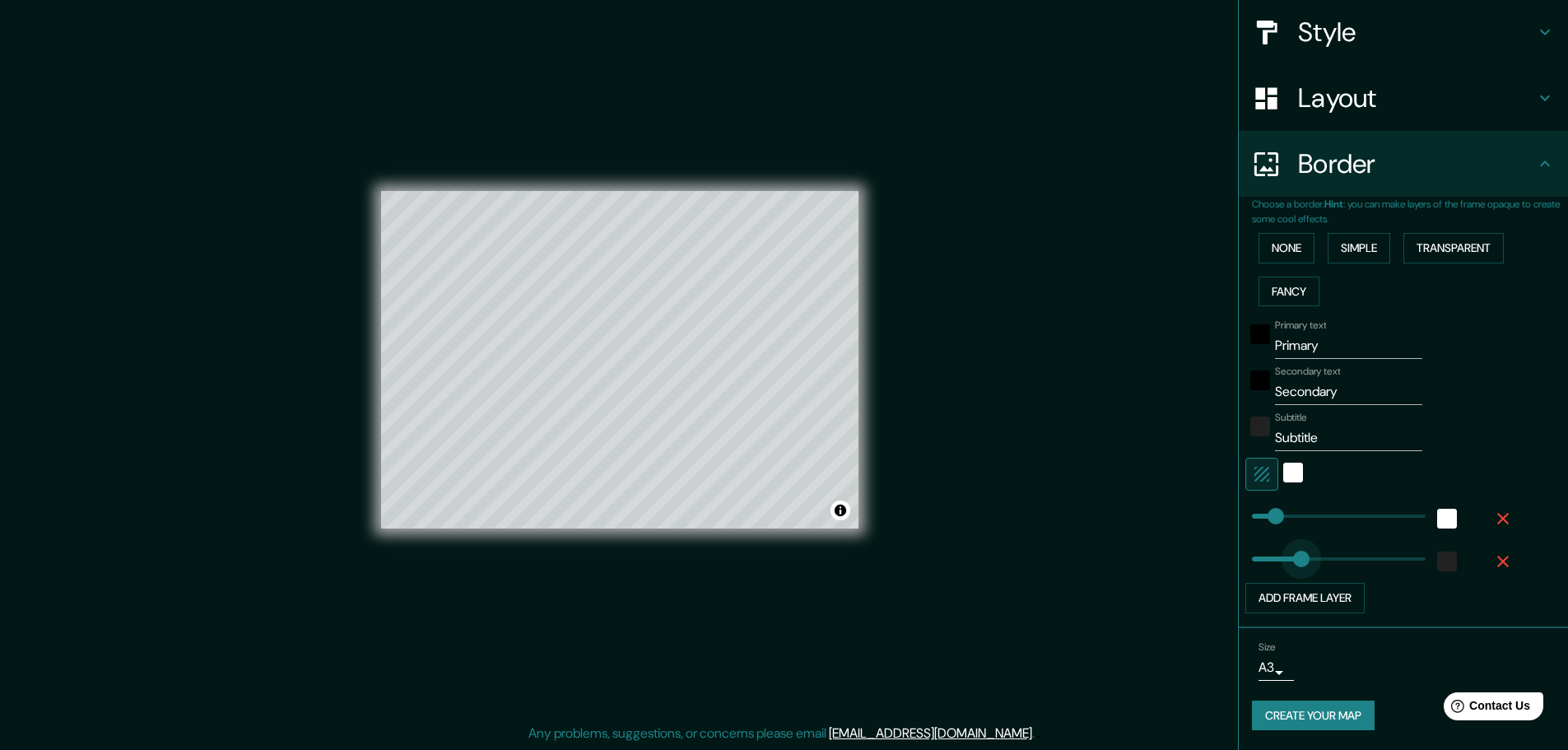
type input "226"
drag, startPoint x: 1254, startPoint y: 558, endPoint x: 1307, endPoint y: 557, distance: 53.0
type input "66"
drag, startPoint x: 1307, startPoint y: 557, endPoint x: 1250, endPoint y: 557, distance: 57.0
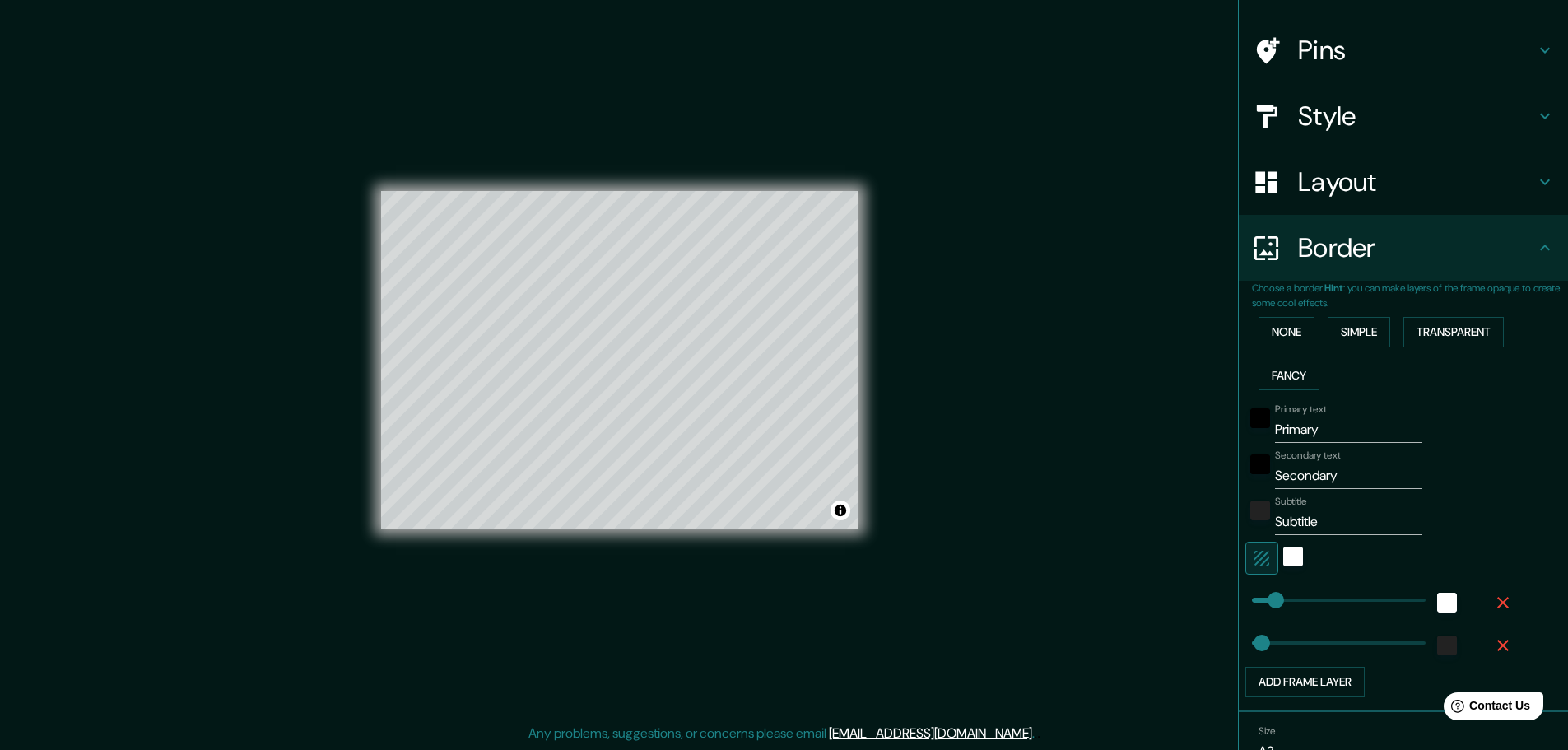
scroll to position [22, 0]
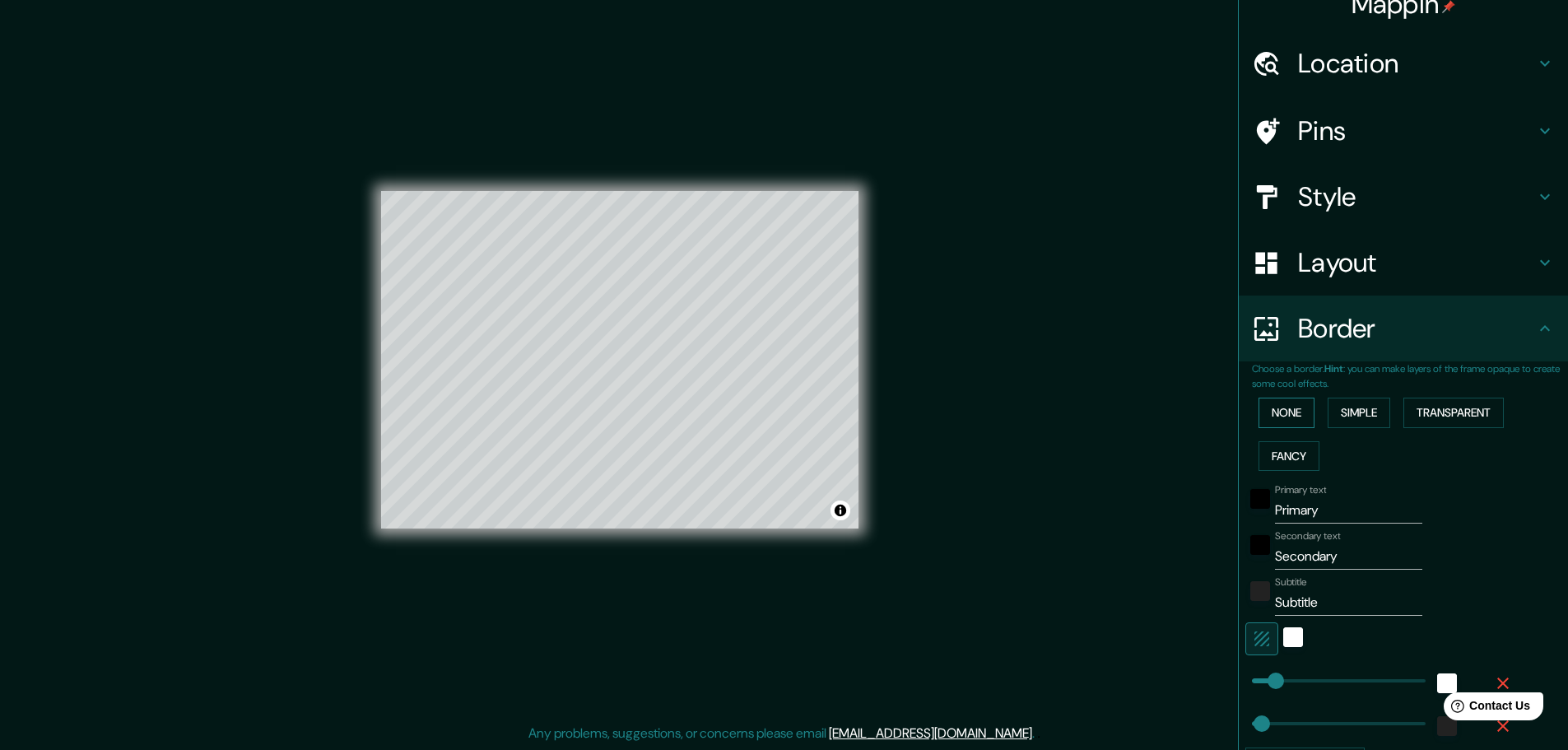
click at [1279, 421] on button "None" at bounding box center [1286, 412] width 56 height 31
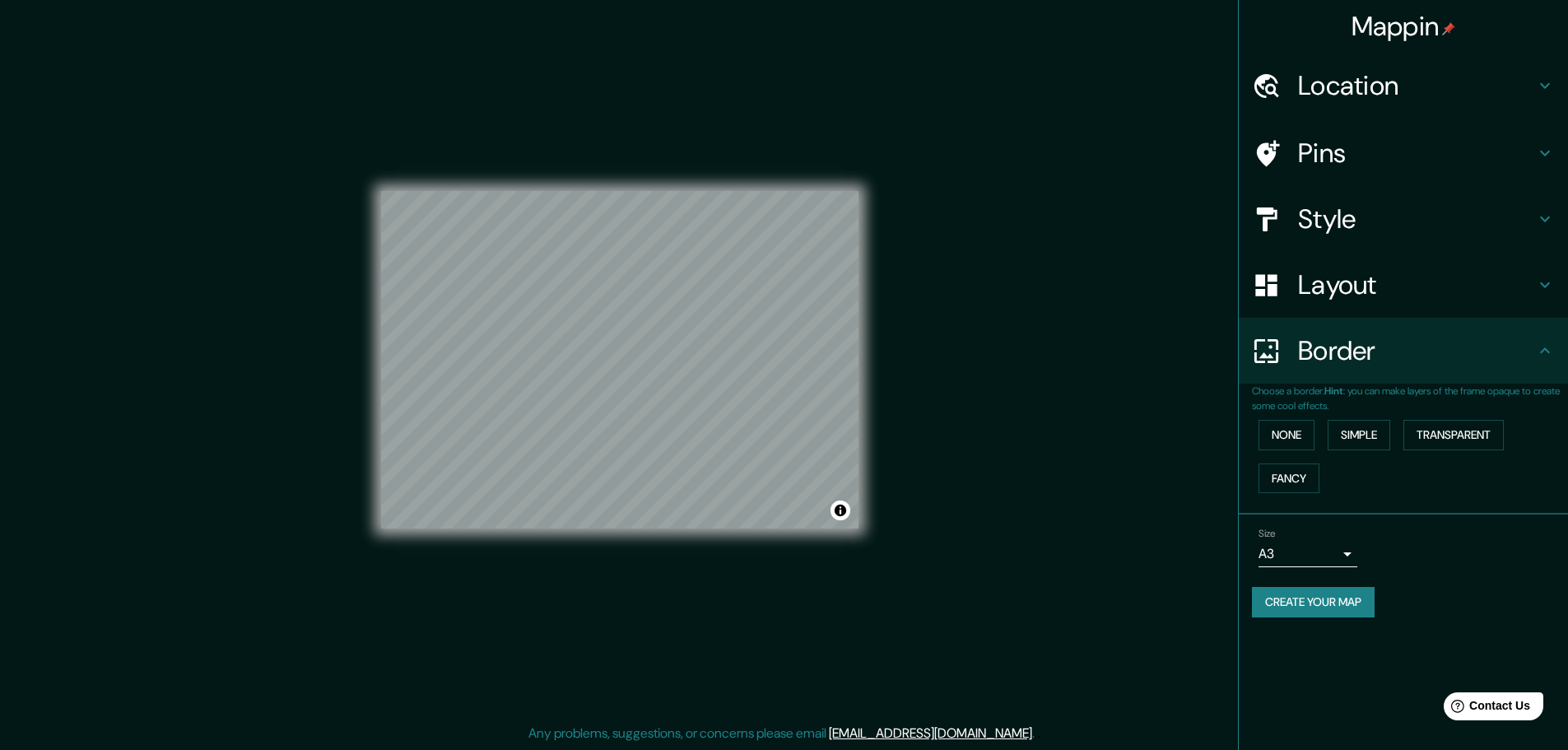
scroll to position [0, 0]
